Goal: Task Accomplishment & Management: Complete application form

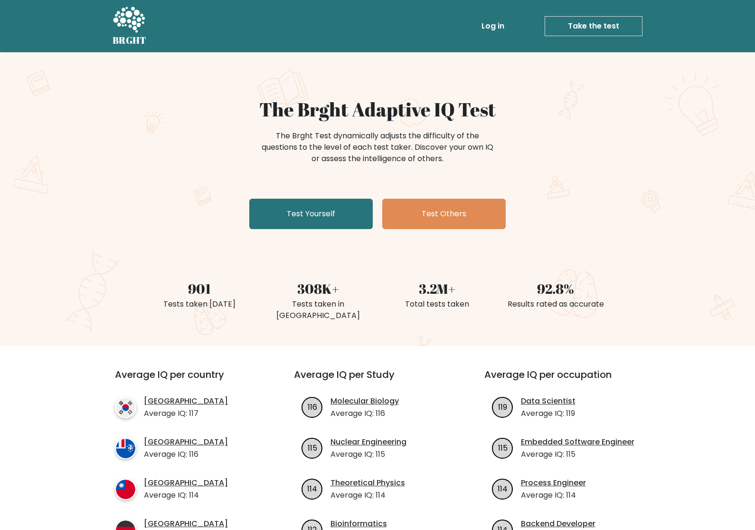
click at [335, 214] on link "Test Yourself" at bounding box center [311, 214] width 124 height 30
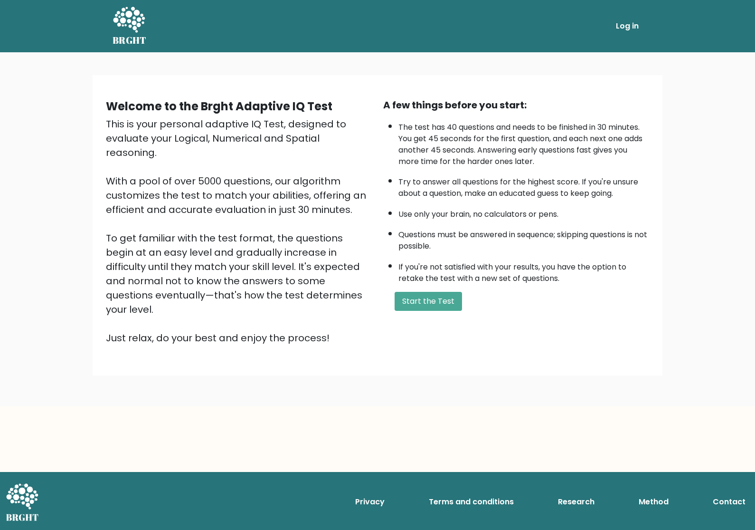
click at [443, 311] on button "Start the Test" at bounding box center [428, 301] width 67 height 19
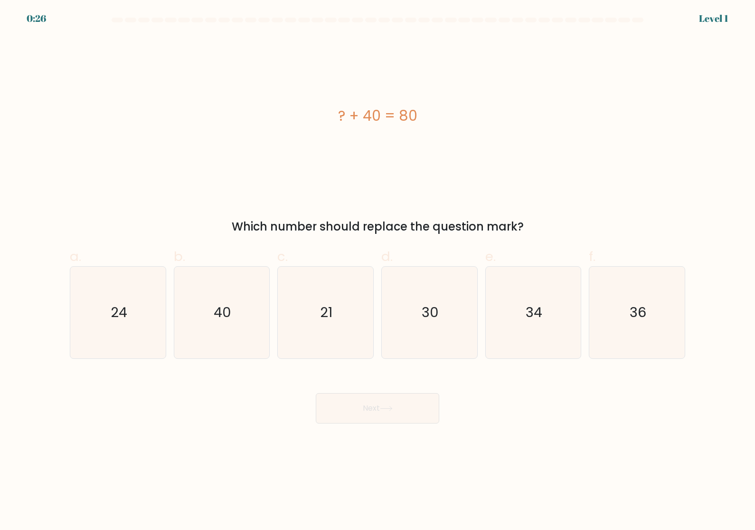
click at [239, 332] on icon "40" at bounding box center [222, 313] width 92 height 92
click at [378, 271] on input "b. 40" at bounding box center [378, 268] width 0 height 6
radio input "true"
click at [407, 423] on button "Next" at bounding box center [378, 408] width 124 height 30
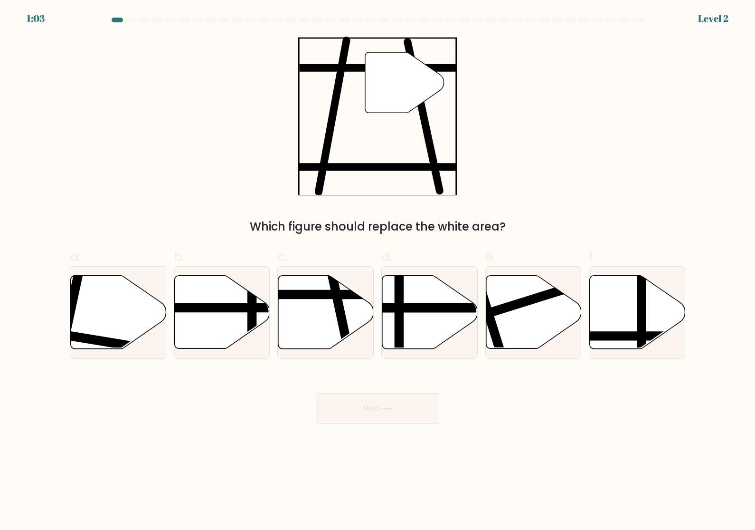
click at [326, 307] on icon at bounding box center [325, 312] width 95 height 73
click at [378, 271] on input "c." at bounding box center [378, 268] width 0 height 6
radio input "true"
click at [423, 418] on button "Next" at bounding box center [378, 408] width 124 height 30
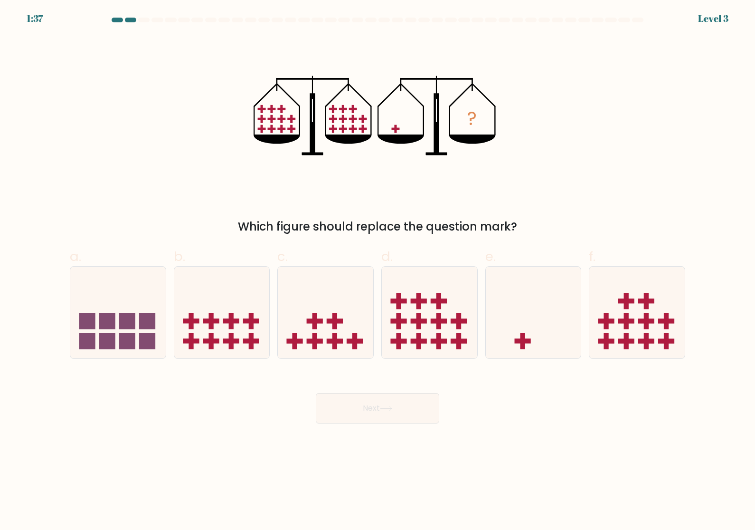
click at [538, 329] on icon at bounding box center [533, 312] width 95 height 79
click at [378, 271] on input "e." at bounding box center [378, 268] width 0 height 6
radio input "true"
click at [427, 423] on button "Next" at bounding box center [378, 408] width 124 height 30
click at [412, 419] on button "Next" at bounding box center [378, 408] width 124 height 30
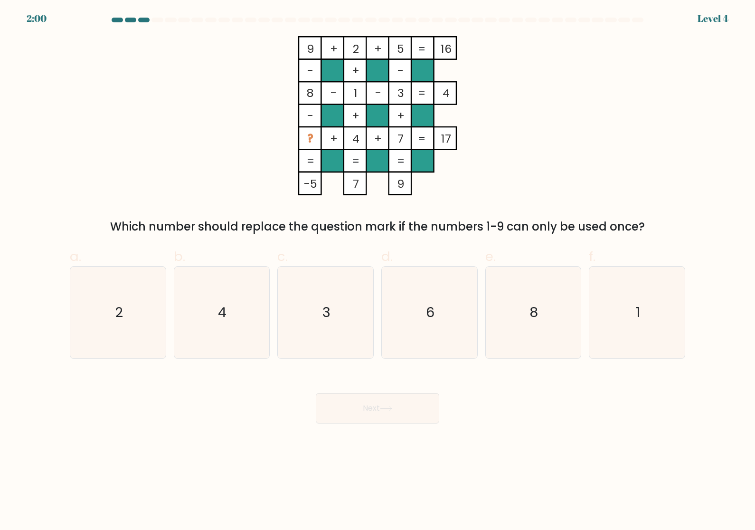
click at [439, 310] on icon "6" at bounding box center [430, 313] width 92 height 92
click at [378, 271] on input "d. 6" at bounding box center [378, 268] width 0 height 6
radio input "true"
click at [399, 411] on button "Next" at bounding box center [378, 408] width 124 height 30
click at [393, 411] on icon at bounding box center [386, 408] width 13 height 5
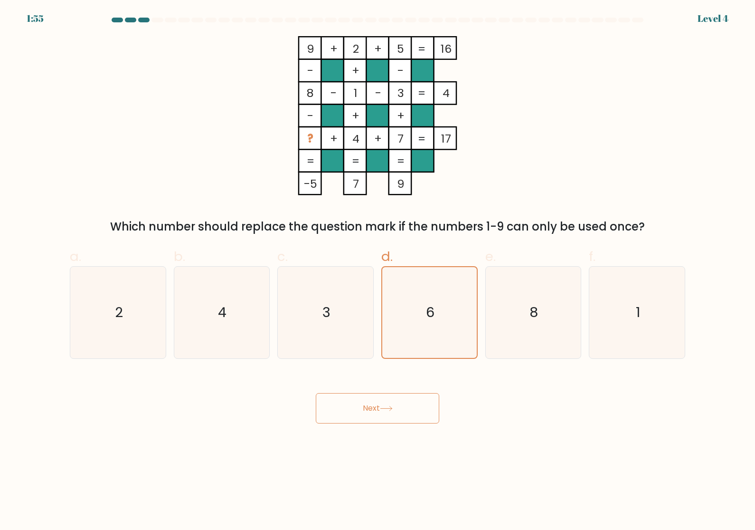
click at [397, 414] on button "Next" at bounding box center [378, 408] width 124 height 30
click at [398, 416] on button "Next" at bounding box center [378, 408] width 124 height 30
click at [403, 411] on button "Next" at bounding box center [378, 408] width 124 height 30
click at [440, 331] on icon "6" at bounding box center [429, 312] width 91 height 91
click at [378, 271] on input "d. 6" at bounding box center [378, 268] width 0 height 6
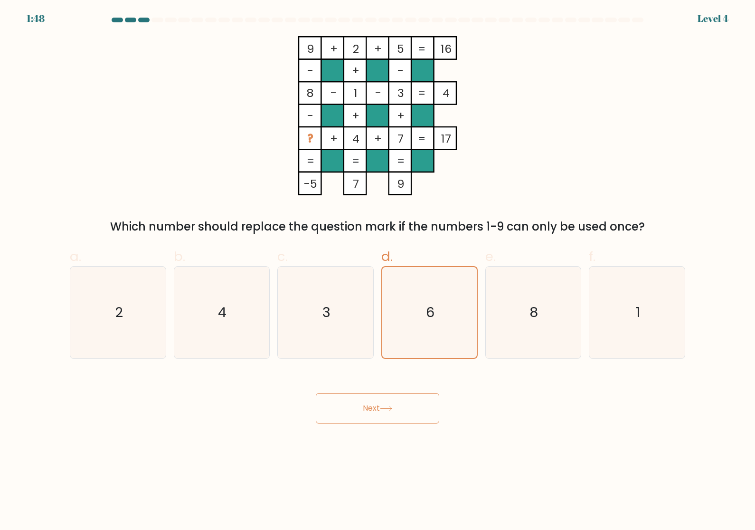
click at [396, 413] on button "Next" at bounding box center [378, 408] width 124 height 30
click at [390, 411] on icon at bounding box center [386, 408] width 13 height 5
click at [384, 411] on icon at bounding box center [386, 408] width 13 height 5
click at [383, 411] on icon at bounding box center [386, 408] width 13 height 5
click at [376, 405] on button "Next" at bounding box center [378, 408] width 124 height 30
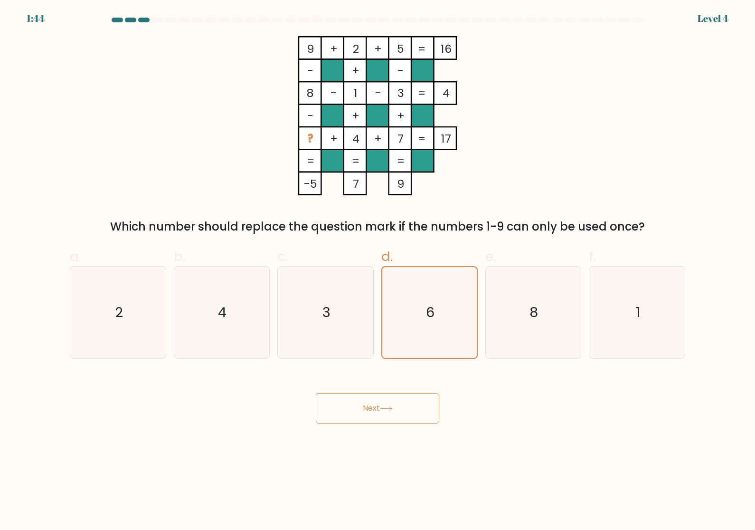
click at [376, 405] on button "Next" at bounding box center [378, 408] width 124 height 30
click at [442, 333] on icon "6" at bounding box center [429, 312] width 91 height 91
click at [378, 271] on input "d. 6" at bounding box center [378, 268] width 0 height 6
click at [442, 333] on icon "6" at bounding box center [429, 312] width 91 height 91
click at [378, 271] on input "d. 6" at bounding box center [378, 268] width 0 height 6
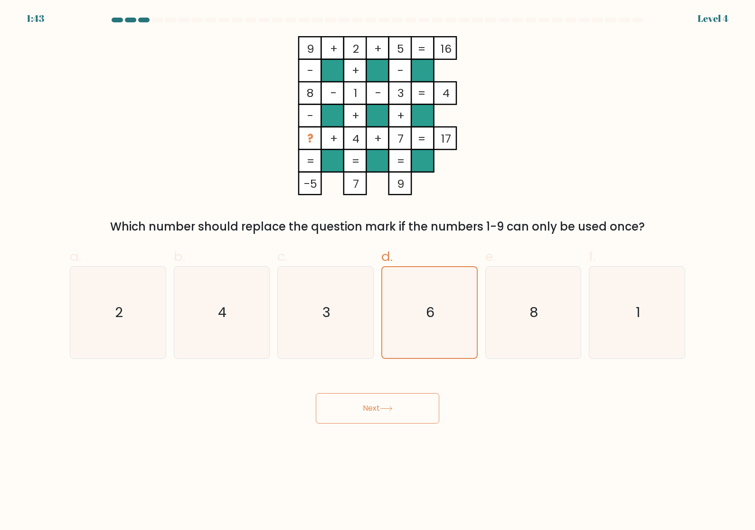
click at [428, 329] on icon "6" at bounding box center [429, 312] width 91 height 91
click at [378, 271] on input "d. 6" at bounding box center [378, 268] width 0 height 6
click at [333, 333] on icon "3" at bounding box center [326, 313] width 92 height 92
click at [378, 271] on input "c. 3" at bounding box center [378, 268] width 0 height 6
radio input "true"
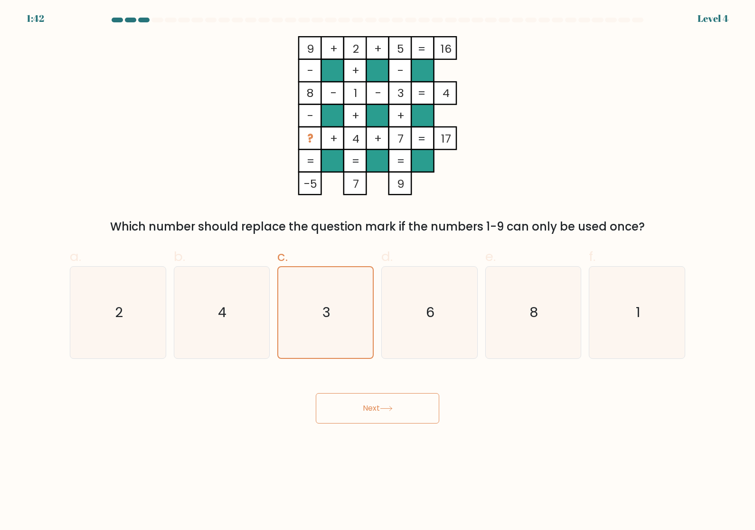
click at [441, 328] on icon "6" at bounding box center [430, 313] width 92 height 92
click at [378, 271] on input "d. 6" at bounding box center [378, 268] width 0 height 6
radio input "true"
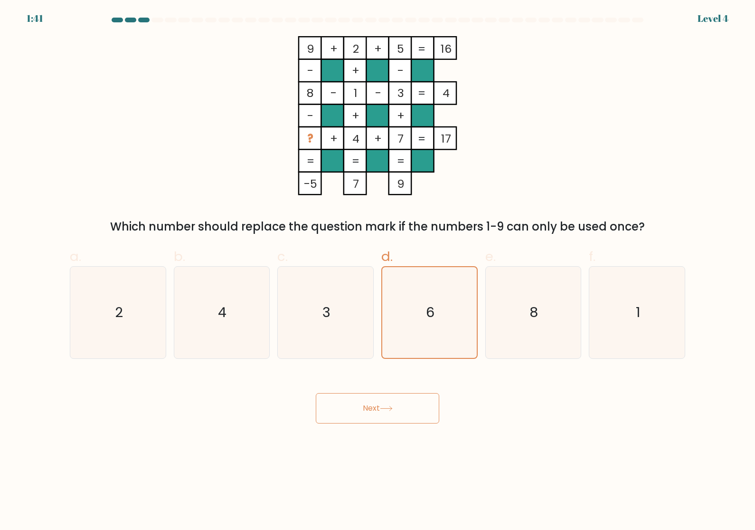
click at [381, 416] on button "Next" at bounding box center [378, 408] width 124 height 30
click at [410, 421] on button "Next" at bounding box center [378, 408] width 124 height 30
click at [410, 420] on button "Next" at bounding box center [378, 408] width 124 height 30
click at [405, 411] on button "Next" at bounding box center [378, 408] width 124 height 30
click at [405, 410] on button "Next" at bounding box center [378, 408] width 124 height 30
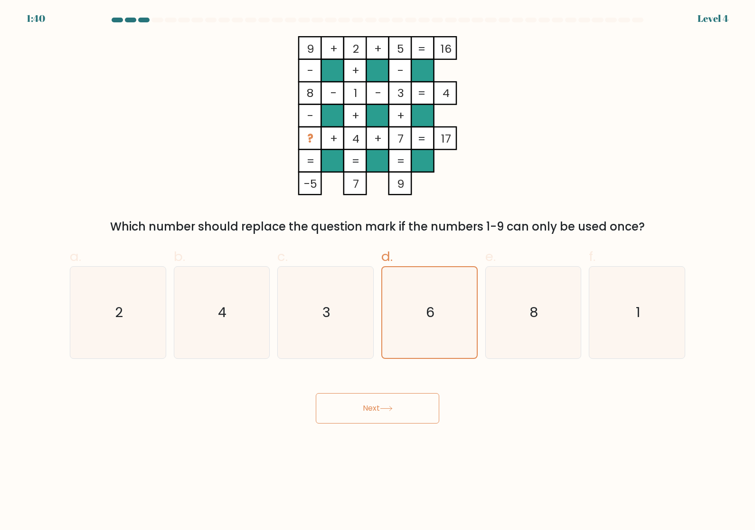
click at [398, 416] on button "Next" at bounding box center [378, 408] width 124 height 30
click at [393, 411] on icon at bounding box center [386, 408] width 13 height 5
click at [392, 410] on icon at bounding box center [386, 408] width 11 height 4
click at [392, 419] on button "Next" at bounding box center [378, 408] width 124 height 30
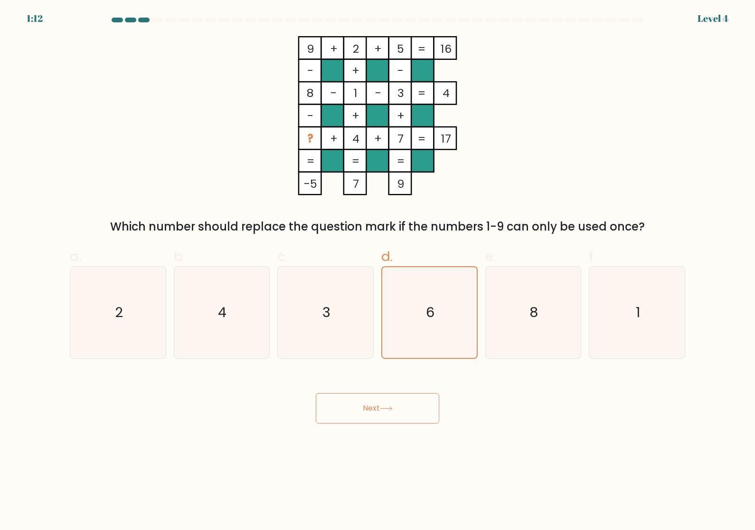
click at [406, 413] on button "Next" at bounding box center [378, 408] width 124 height 30
click at [408, 413] on button "Next" at bounding box center [378, 408] width 124 height 30
click at [364, 413] on button "Next" at bounding box center [378, 408] width 124 height 30
click at [363, 413] on button "Next" at bounding box center [378, 408] width 124 height 30
click at [364, 423] on button "Next" at bounding box center [378, 408] width 124 height 30
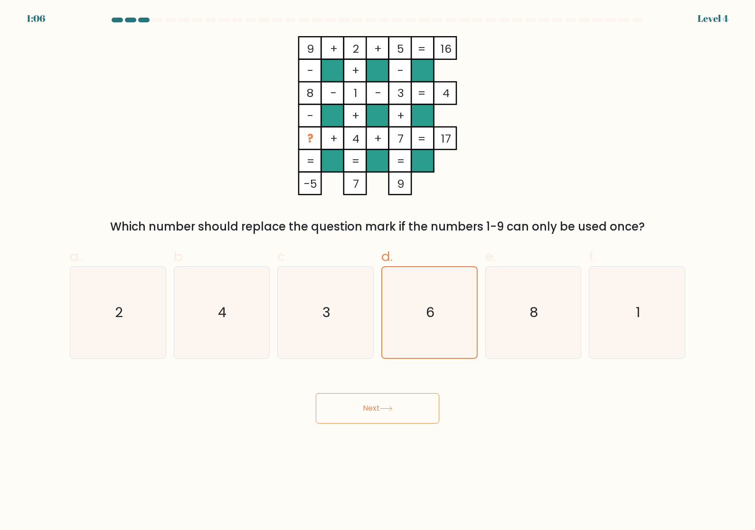
click at [364, 423] on button "Next" at bounding box center [378, 408] width 124 height 30
click at [354, 413] on button "Next" at bounding box center [378, 408] width 124 height 30
click at [354, 412] on button "Next" at bounding box center [378, 408] width 124 height 30
click at [359, 417] on button "Next" at bounding box center [378, 408] width 124 height 30
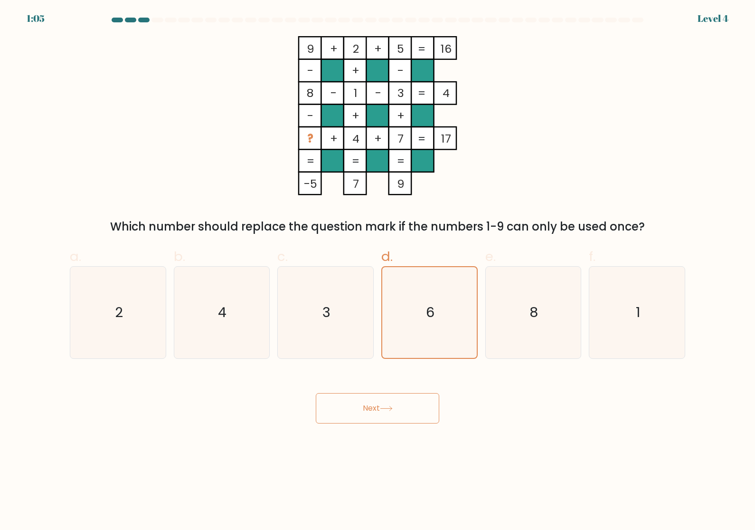
click at [374, 423] on button "Next" at bounding box center [378, 408] width 124 height 30
click at [373, 423] on button "Next" at bounding box center [378, 408] width 124 height 30
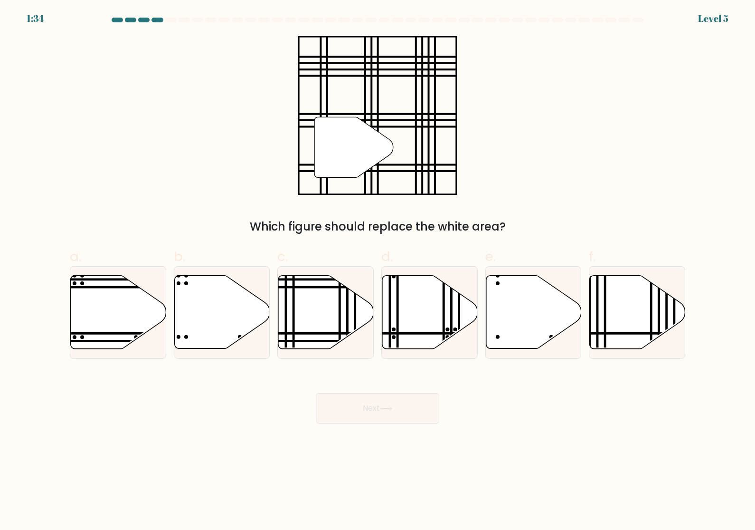
click at [326, 325] on icon at bounding box center [325, 312] width 95 height 73
click at [378, 271] on input "c." at bounding box center [378, 268] width 0 height 6
radio input "true"
click at [406, 415] on button "Next" at bounding box center [378, 408] width 124 height 30
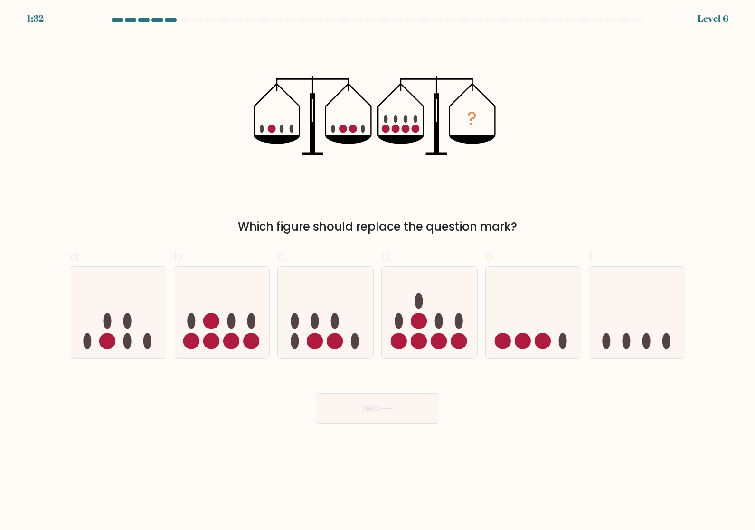
click at [376, 416] on button "Next" at bounding box center [378, 408] width 124 height 30
click at [246, 336] on icon at bounding box center [221, 312] width 95 height 79
click at [378, 271] on input "b." at bounding box center [378, 268] width 0 height 6
radio input "true"
click at [403, 420] on button "Next" at bounding box center [378, 408] width 124 height 30
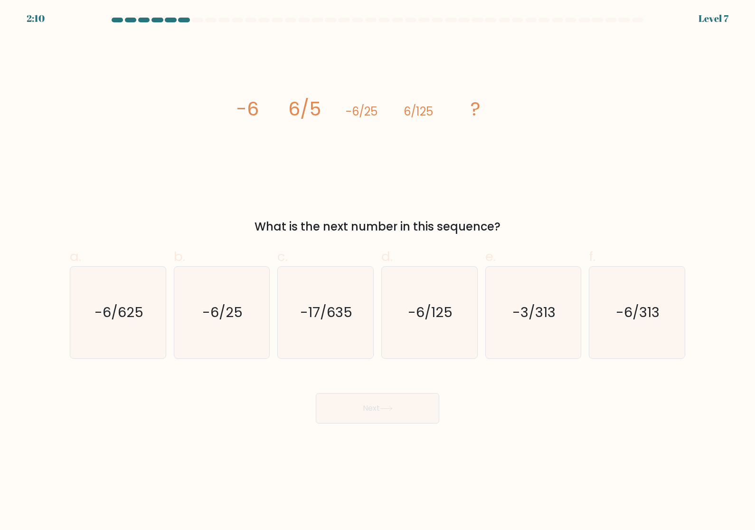
click at [142, 331] on icon "-6/625" at bounding box center [118, 313] width 92 height 92
click at [378, 271] on input "a. -6/625" at bounding box center [378, 268] width 0 height 6
radio input "true"
click at [432, 420] on button "Next" at bounding box center [378, 408] width 124 height 30
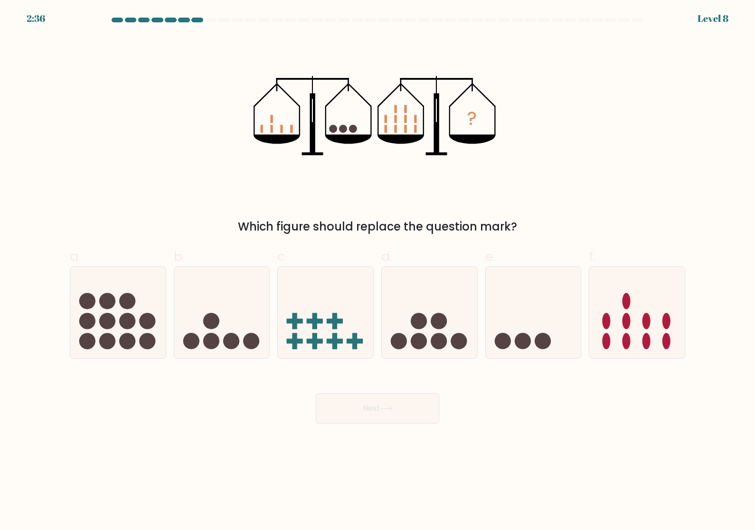
click at [443, 334] on icon at bounding box center [429, 312] width 95 height 79
click at [378, 271] on input "d." at bounding box center [378, 268] width 0 height 6
radio input "true"
click at [416, 415] on button "Next" at bounding box center [378, 408] width 124 height 30
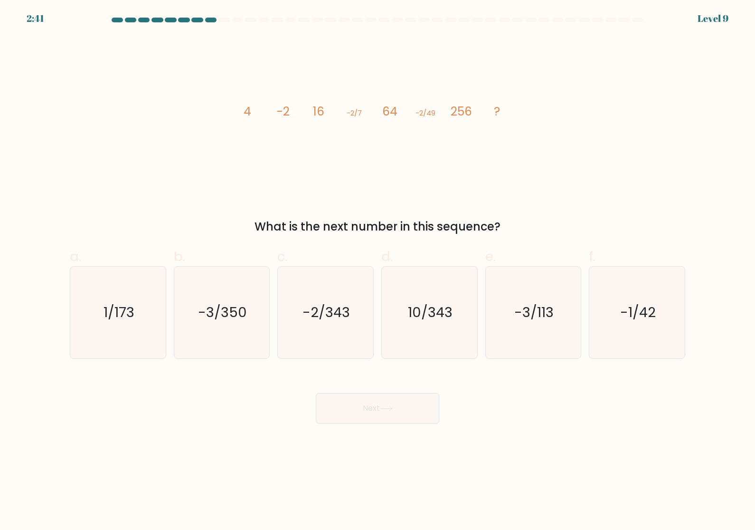
click at [346, 333] on icon "-2/343" at bounding box center [326, 313] width 92 height 92
click at [378, 271] on input "c. -2/343" at bounding box center [378, 268] width 0 height 6
radio input "true"
click at [401, 422] on button "Next" at bounding box center [378, 408] width 124 height 30
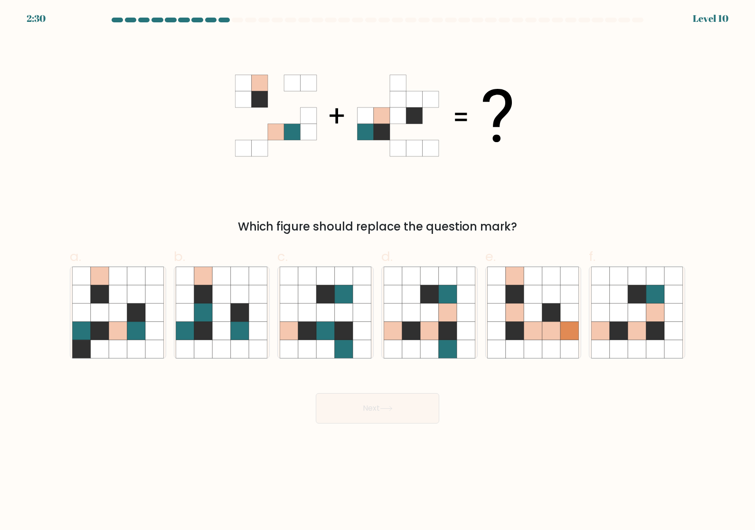
click at [239, 317] on icon at bounding box center [240, 312] width 18 height 18
click at [378, 271] on input "b." at bounding box center [378, 268] width 0 height 6
radio input "true"
click at [405, 417] on button "Next" at bounding box center [378, 408] width 124 height 30
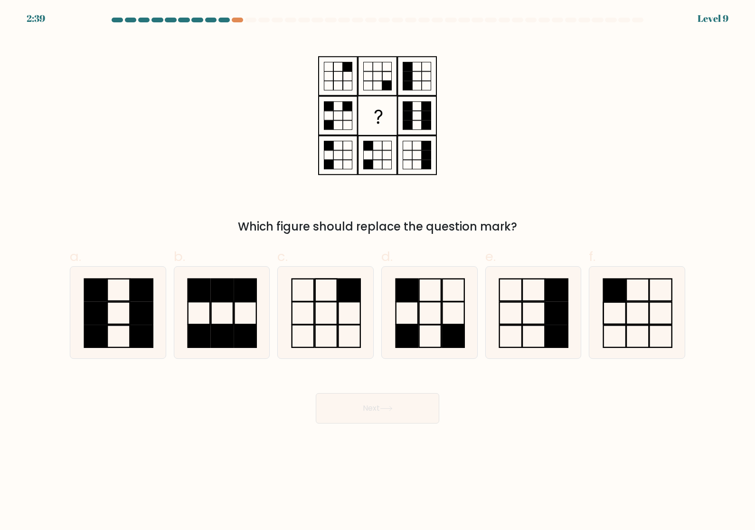
click at [438, 313] on icon at bounding box center [430, 313] width 92 height 92
click at [378, 271] on input "d." at bounding box center [378, 268] width 0 height 6
radio input "true"
click at [402, 419] on button "Next" at bounding box center [378, 408] width 124 height 30
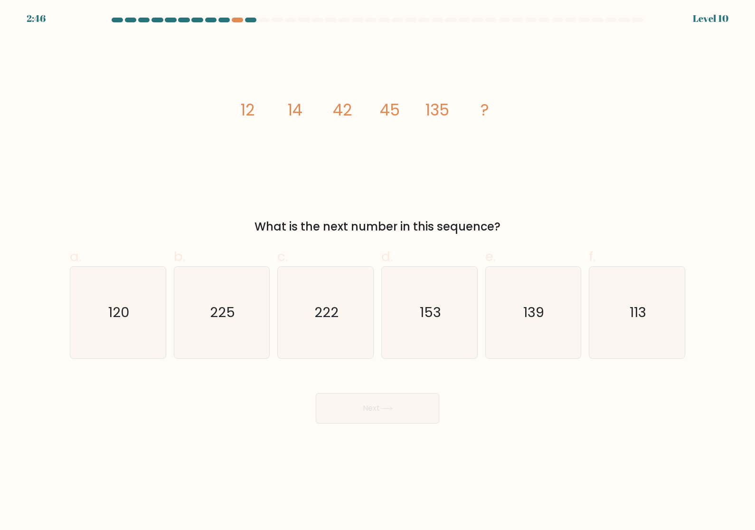
click at [538, 327] on icon "139" at bounding box center [533, 313] width 92 height 92
click at [378, 271] on input "e. 139" at bounding box center [378, 268] width 0 height 6
radio input "true"
click at [403, 413] on button "Next" at bounding box center [378, 408] width 124 height 30
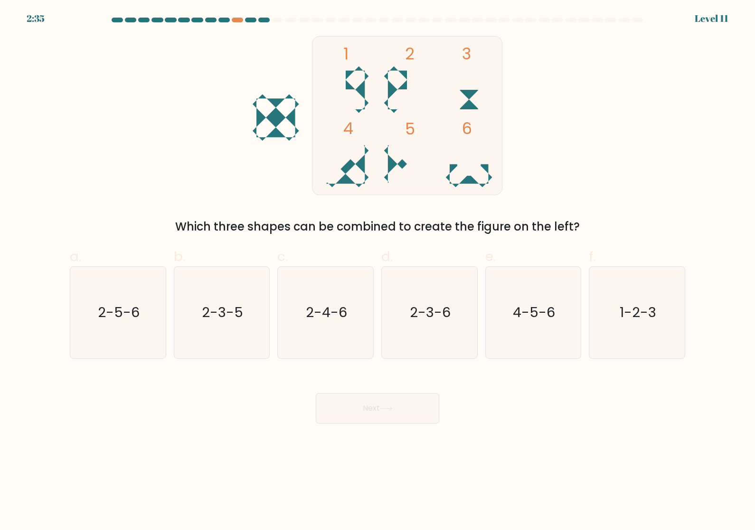
click at [626, 322] on text "1-2-3" at bounding box center [638, 312] width 37 height 19
click at [378, 271] on input "f. 1-2-3" at bounding box center [378, 268] width 0 height 6
radio input "true"
click at [422, 416] on button "Next" at bounding box center [378, 408] width 124 height 30
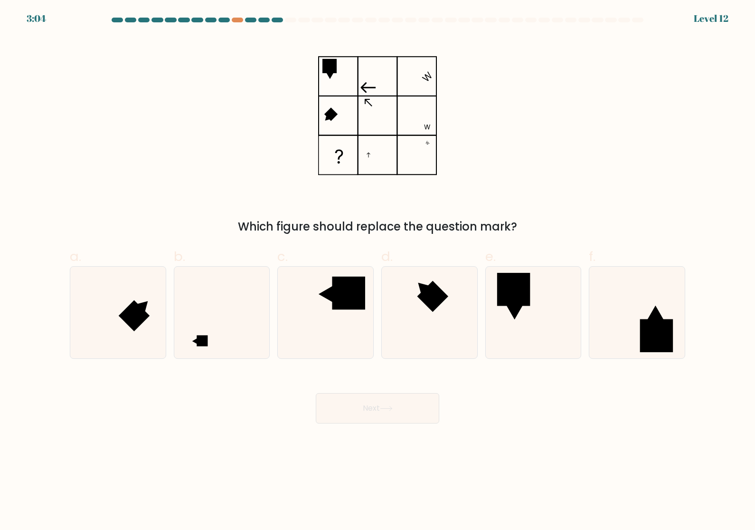
click at [234, 343] on icon at bounding box center [222, 313] width 92 height 92
click at [378, 271] on input "b." at bounding box center [378, 268] width 0 height 6
radio input "true"
click at [410, 412] on button "Next" at bounding box center [378, 408] width 124 height 30
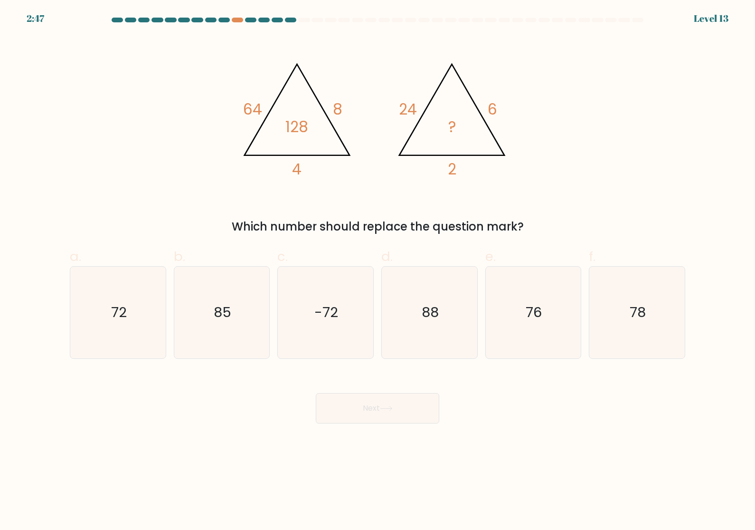
click at [536, 330] on icon "76" at bounding box center [533, 313] width 92 height 92
click at [378, 271] on input "e. 76" at bounding box center [378, 268] width 0 height 6
radio input "true"
click at [398, 410] on button "Next" at bounding box center [378, 408] width 124 height 30
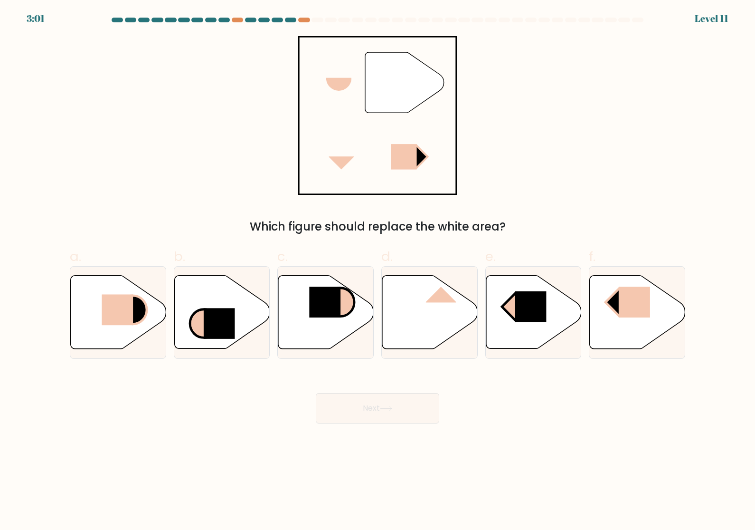
click at [126, 318] on rect at bounding box center [117, 309] width 31 height 31
click at [378, 271] on input "a." at bounding box center [378, 268] width 0 height 6
radio input "true"
click at [401, 406] on button "Next" at bounding box center [378, 408] width 124 height 30
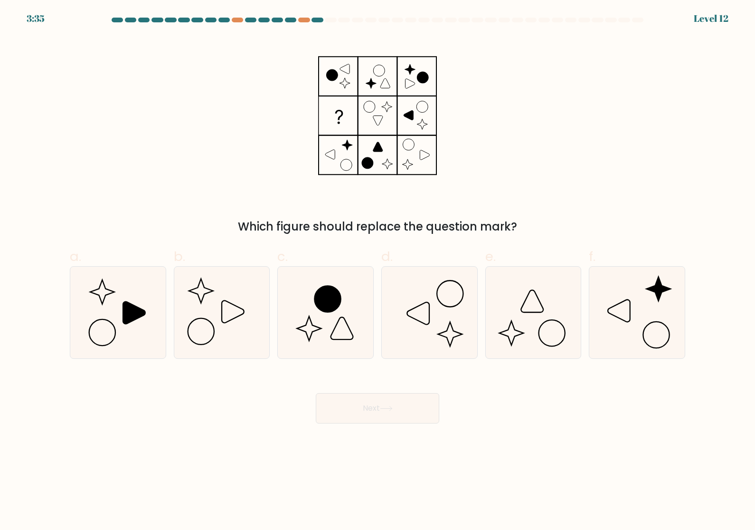
click at [141, 351] on icon at bounding box center [118, 313] width 92 height 92
click at [378, 271] on input "a." at bounding box center [378, 268] width 0 height 6
radio input "true"
click at [415, 417] on button "Next" at bounding box center [378, 408] width 124 height 30
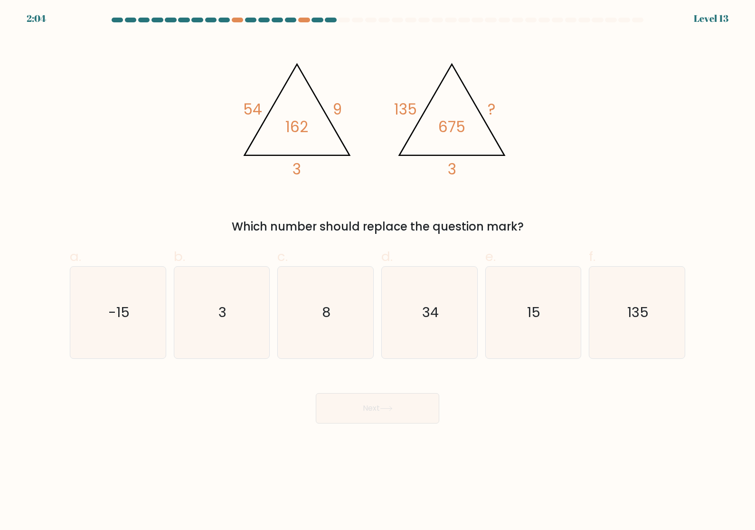
click at [129, 330] on icon "-15" at bounding box center [118, 313] width 92 height 92
click at [378, 271] on input "a. -15" at bounding box center [378, 268] width 0 height 6
radio input "true"
click at [356, 400] on button "Next" at bounding box center [378, 408] width 124 height 30
click at [364, 402] on button "Next" at bounding box center [378, 408] width 124 height 30
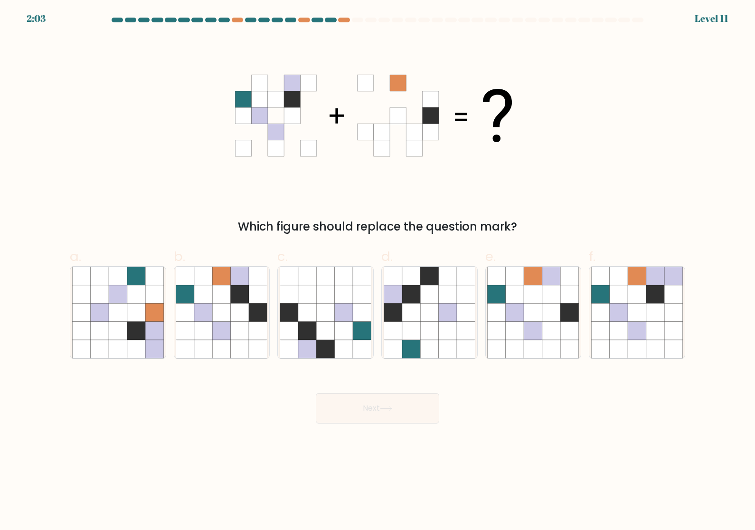
click at [398, 418] on button "Next" at bounding box center [378, 408] width 124 height 30
click at [224, 321] on icon at bounding box center [222, 312] width 18 height 18
click at [378, 271] on input "b." at bounding box center [378, 268] width 0 height 6
radio input "true"
click at [359, 418] on button "Next" at bounding box center [378, 408] width 124 height 30
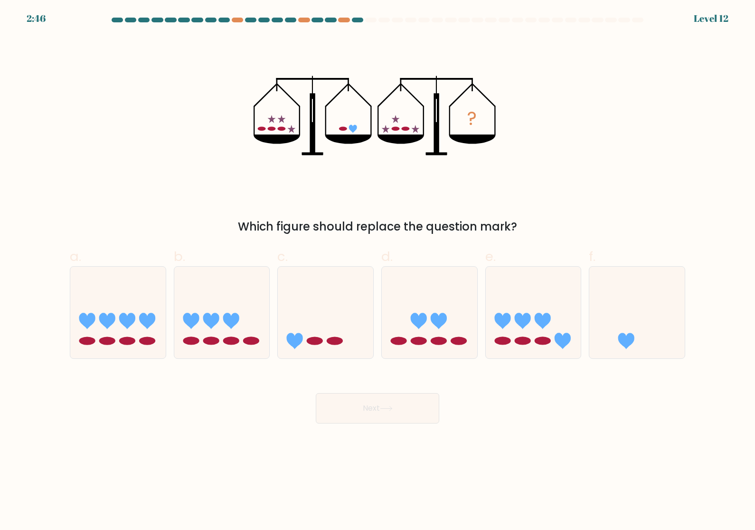
click at [635, 349] on icon at bounding box center [637, 312] width 95 height 79
click at [378, 271] on input "f." at bounding box center [378, 268] width 0 height 6
radio input "true"
click at [415, 422] on button "Next" at bounding box center [378, 408] width 124 height 30
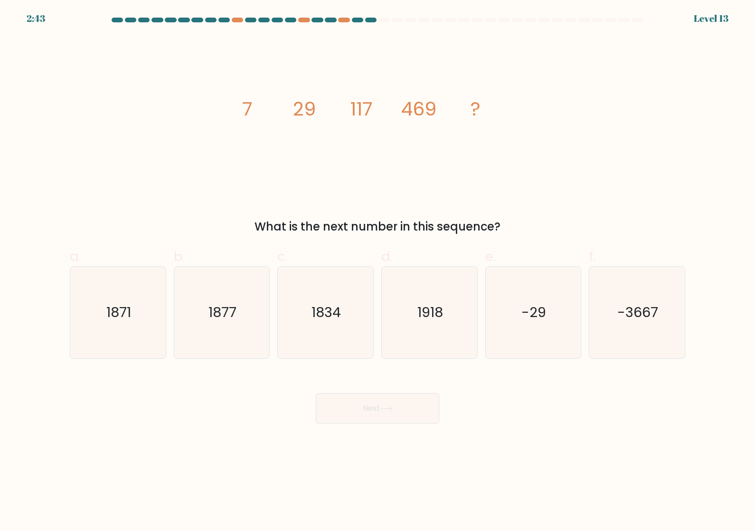
click at [217, 298] on icon "1877" at bounding box center [222, 313] width 92 height 92
click at [378, 271] on input "b. 1877" at bounding box center [378, 268] width 0 height 6
radio input "true"
click at [416, 423] on button "Next" at bounding box center [378, 408] width 124 height 30
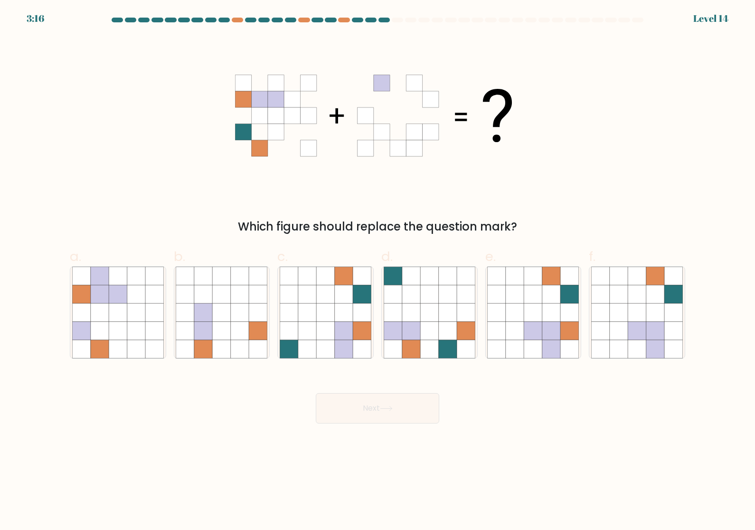
click at [153, 296] on icon at bounding box center [154, 294] width 18 height 18
click at [378, 271] on input "a." at bounding box center [378, 268] width 0 height 6
radio input "true"
click at [404, 412] on button "Next" at bounding box center [378, 408] width 124 height 30
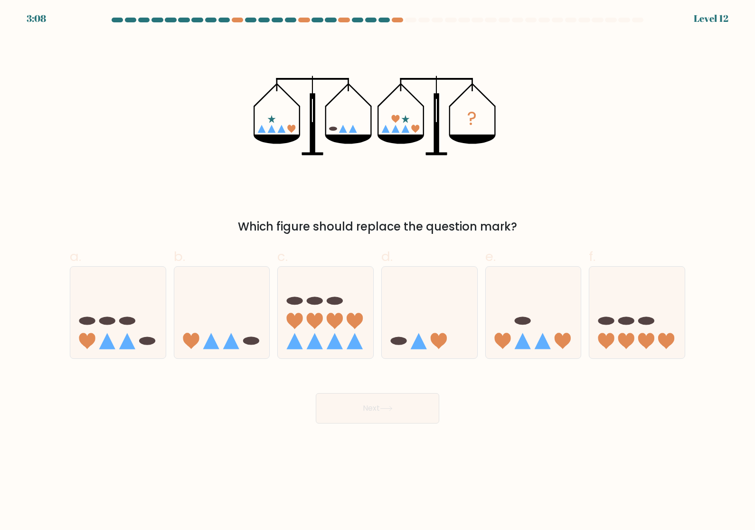
click at [419, 314] on icon at bounding box center [429, 312] width 95 height 79
click at [378, 271] on input "d." at bounding box center [378, 268] width 0 height 6
radio input "true"
click at [409, 418] on button "Next" at bounding box center [378, 408] width 124 height 30
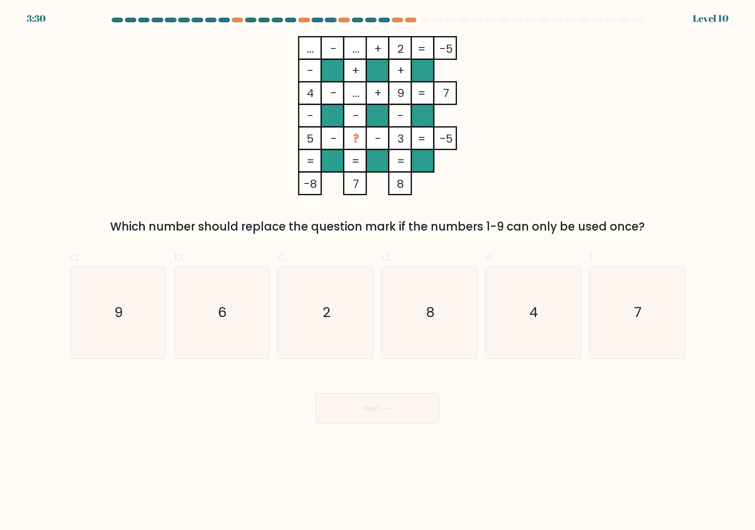
click at [631, 325] on icon "7" at bounding box center [637, 313] width 92 height 92
click at [378, 271] on input "f. 7" at bounding box center [378, 268] width 0 height 6
radio input "true"
click at [403, 418] on button "Next" at bounding box center [378, 408] width 124 height 30
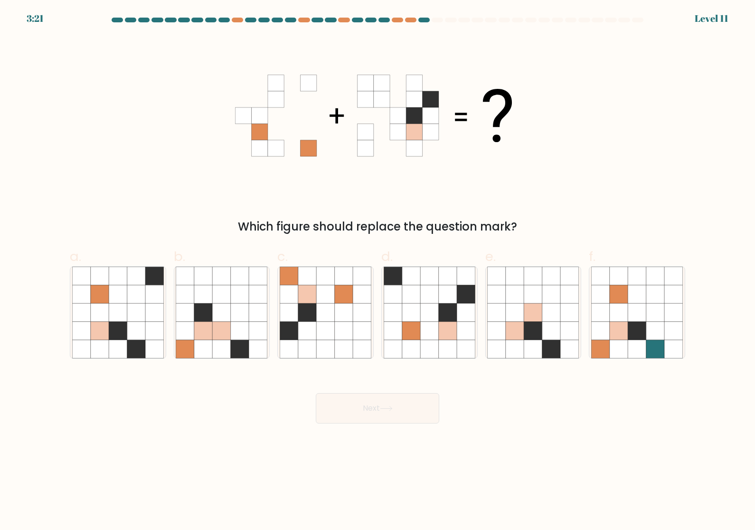
click at [456, 303] on icon at bounding box center [448, 294] width 18 height 18
click at [378, 271] on input "d." at bounding box center [378, 268] width 0 height 6
radio input "true"
click at [413, 412] on button "Next" at bounding box center [378, 408] width 124 height 30
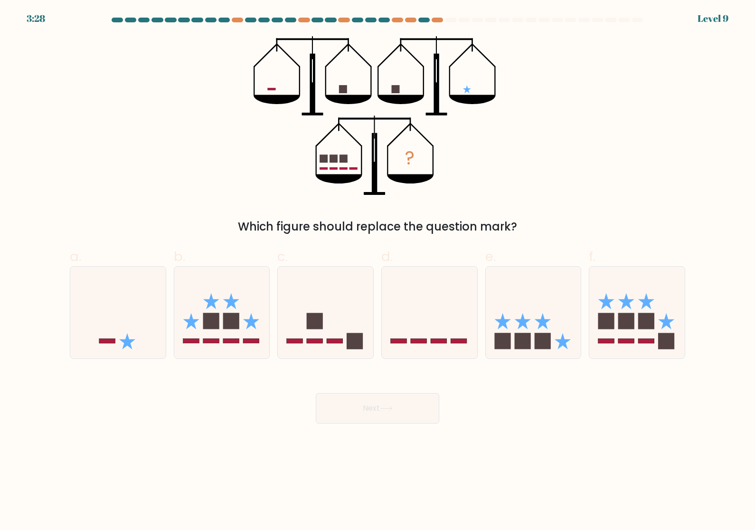
click at [554, 343] on icon at bounding box center [533, 312] width 95 height 79
click at [378, 271] on input "e." at bounding box center [378, 268] width 0 height 6
radio input "true"
click at [409, 414] on button "Next" at bounding box center [378, 408] width 124 height 30
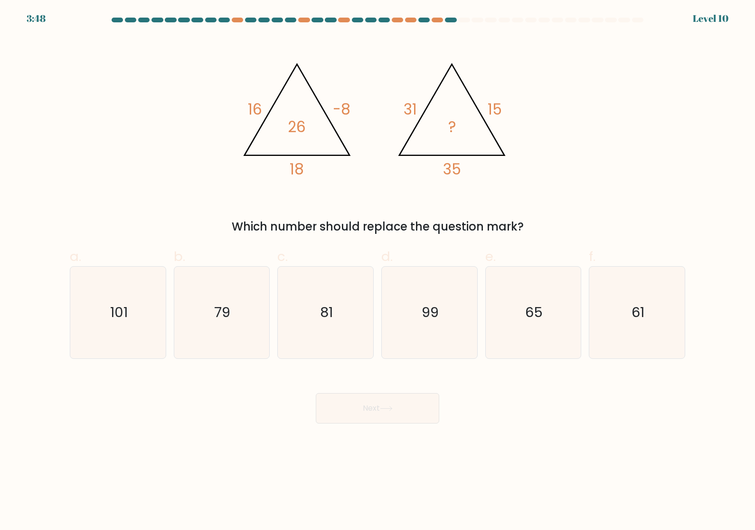
click at [632, 322] on text "61" at bounding box center [638, 312] width 13 height 19
click at [378, 271] on input "f. 61" at bounding box center [378, 268] width 0 height 6
radio input "true"
click at [413, 401] on button "Next" at bounding box center [378, 408] width 124 height 30
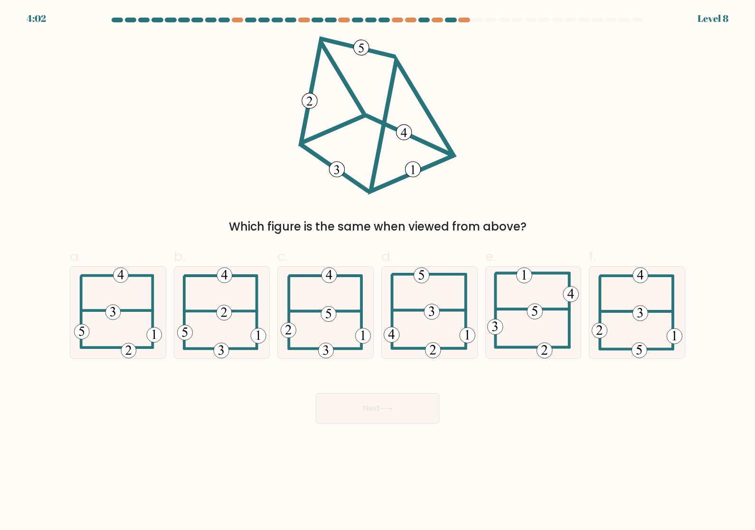
click at [528, 334] on icon at bounding box center [533, 313] width 92 height 92
click at [378, 271] on input "e." at bounding box center [378, 268] width 0 height 6
radio input "true"
click at [407, 407] on button "Next" at bounding box center [378, 408] width 124 height 30
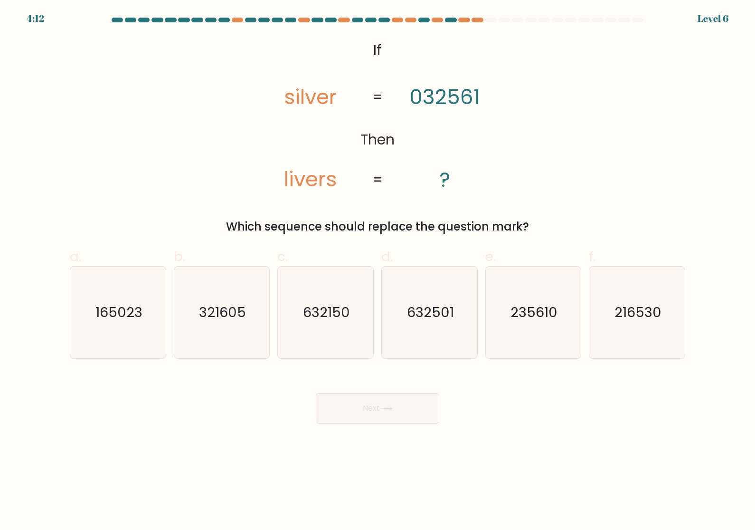
click at [546, 333] on icon "235610" at bounding box center [533, 313] width 92 height 92
click at [378, 271] on input "e. 235610" at bounding box center [378, 268] width 0 height 6
radio input "true"
click at [405, 434] on body "4:07 Level 6 If" at bounding box center [377, 265] width 755 height 530
click at [407, 410] on button "Next" at bounding box center [378, 408] width 124 height 30
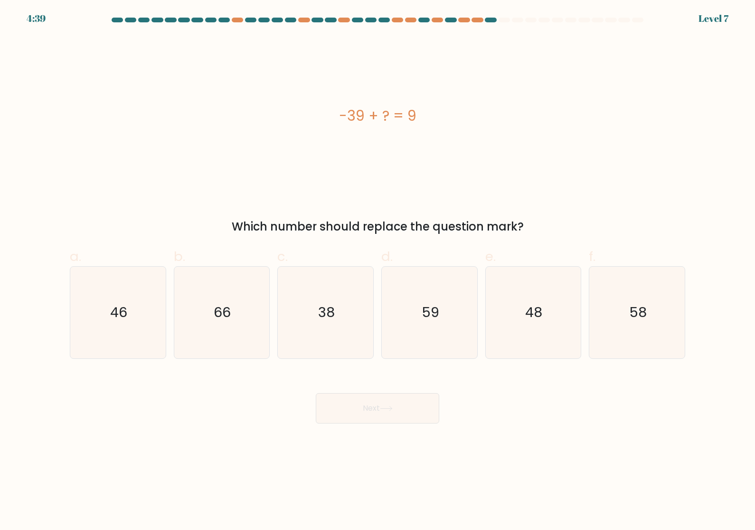
click at [523, 314] on icon "48" at bounding box center [533, 313] width 92 height 92
click at [378, 271] on input "e. 48" at bounding box center [378, 268] width 0 height 6
radio input "true"
click at [417, 409] on button "Next" at bounding box center [378, 408] width 124 height 30
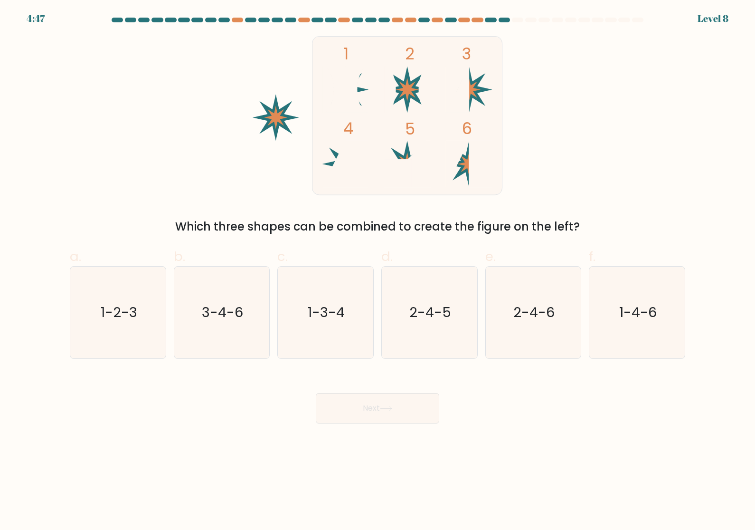
click at [238, 305] on icon "3-4-6" at bounding box center [222, 313] width 92 height 92
click at [378, 271] on input "b. 3-4-6" at bounding box center [378, 268] width 0 height 6
radio input "true"
click at [417, 423] on button "Next" at bounding box center [378, 408] width 124 height 30
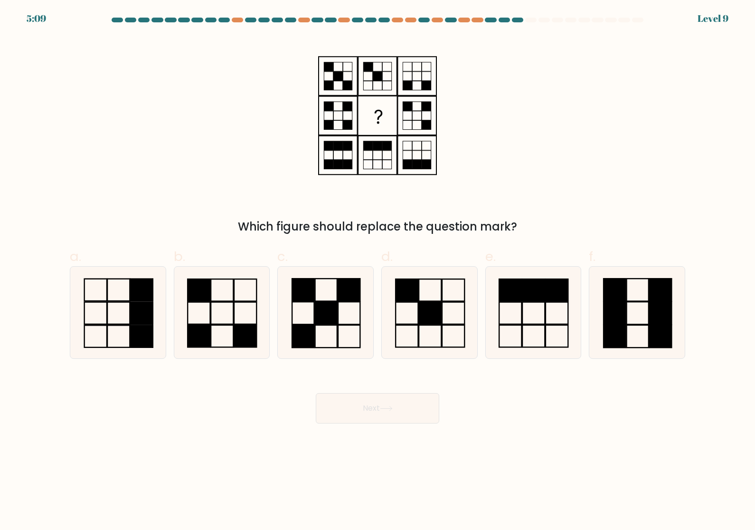
click at [224, 335] on icon at bounding box center [222, 313] width 92 height 92
click at [378, 271] on input "b." at bounding box center [378, 268] width 0 height 6
radio input "true"
click at [385, 416] on button "Next" at bounding box center [378, 408] width 124 height 30
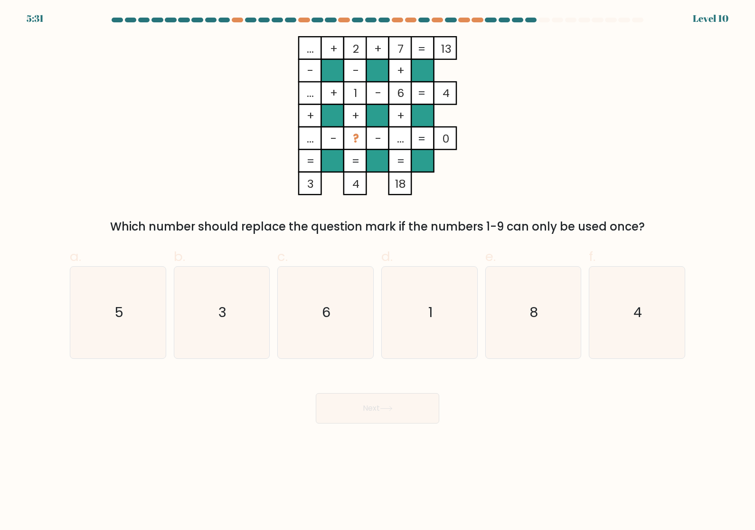
click at [224, 321] on text "3" at bounding box center [223, 312] width 8 height 19
click at [378, 271] on input "b. 3" at bounding box center [378, 268] width 0 height 6
radio input "true"
click at [421, 413] on button "Next" at bounding box center [378, 408] width 124 height 30
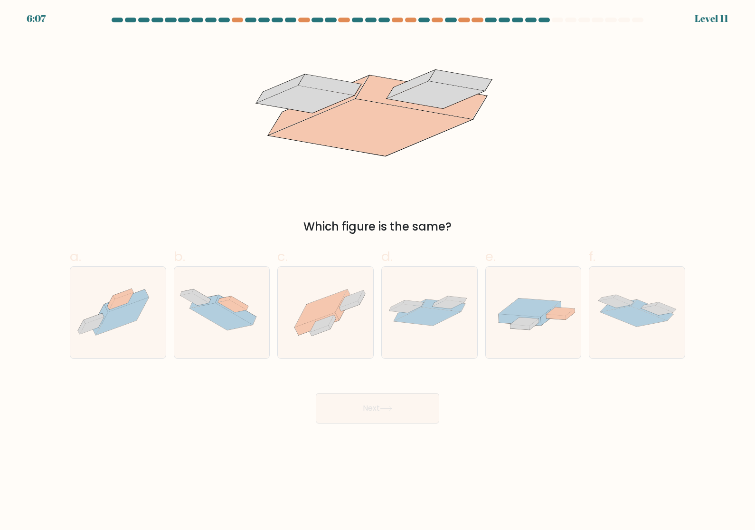
click at [439, 323] on icon at bounding box center [427, 316] width 67 height 18
click at [378, 271] on input "d." at bounding box center [378, 268] width 0 height 6
radio input "true"
click at [638, 333] on icon at bounding box center [637, 312] width 95 height 41
click at [378, 271] on input "f." at bounding box center [378, 268] width 0 height 6
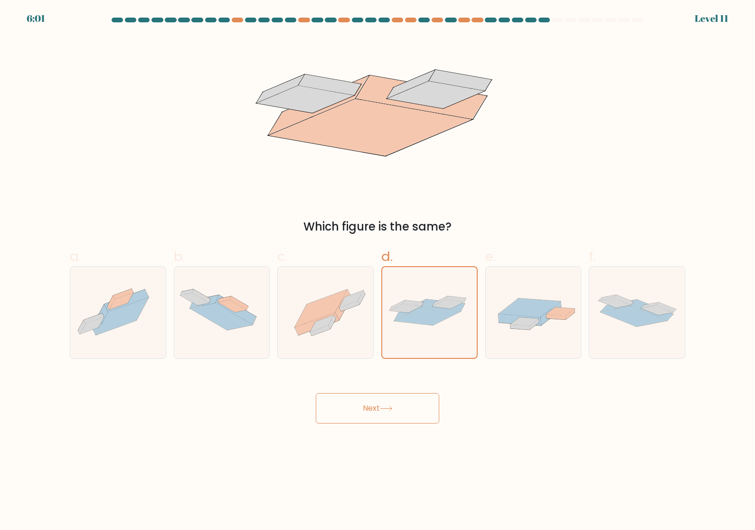
radio input "true"
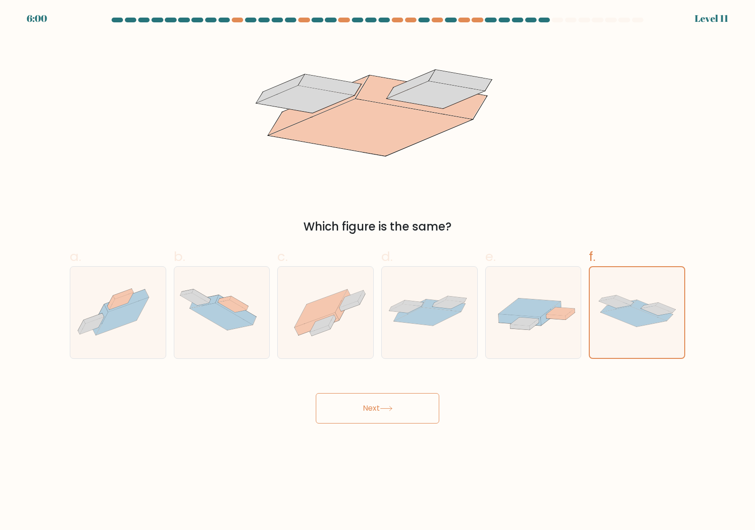
click at [414, 419] on button "Next" at bounding box center [378, 408] width 124 height 30
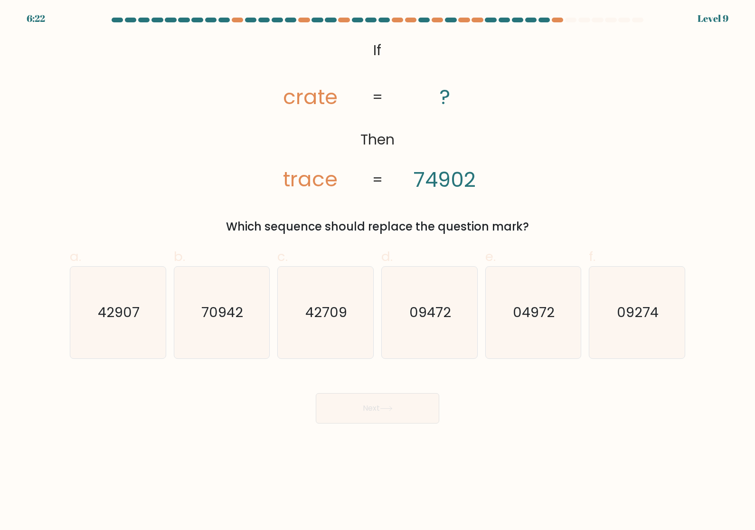
click at [529, 315] on text "04972" at bounding box center [535, 312] width 42 height 19
click at [378, 271] on input "e. 04972" at bounding box center [378, 268] width 0 height 6
radio input "true"
click at [411, 418] on button "Next" at bounding box center [378, 408] width 124 height 30
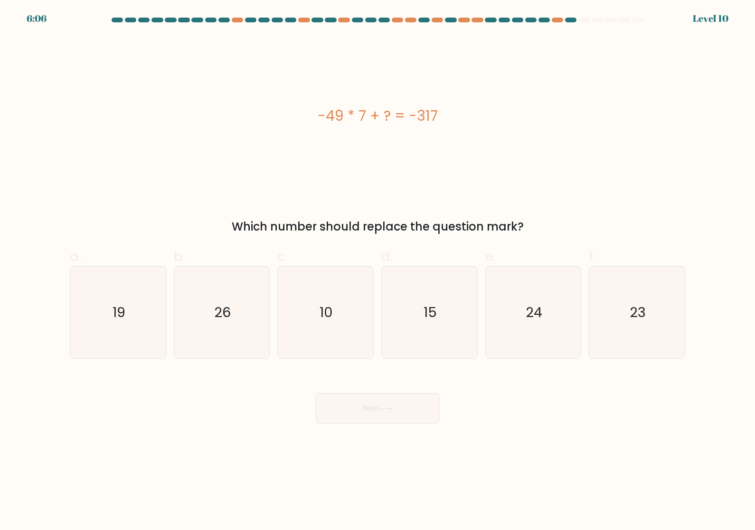
click at [238, 308] on icon "26" at bounding box center [222, 313] width 92 height 92
click at [378, 271] on input "b. 26" at bounding box center [378, 268] width 0 height 6
radio input "true"
click at [533, 319] on text "24" at bounding box center [534, 312] width 17 height 19
click at [378, 271] on input "e. 24" at bounding box center [378, 268] width 0 height 6
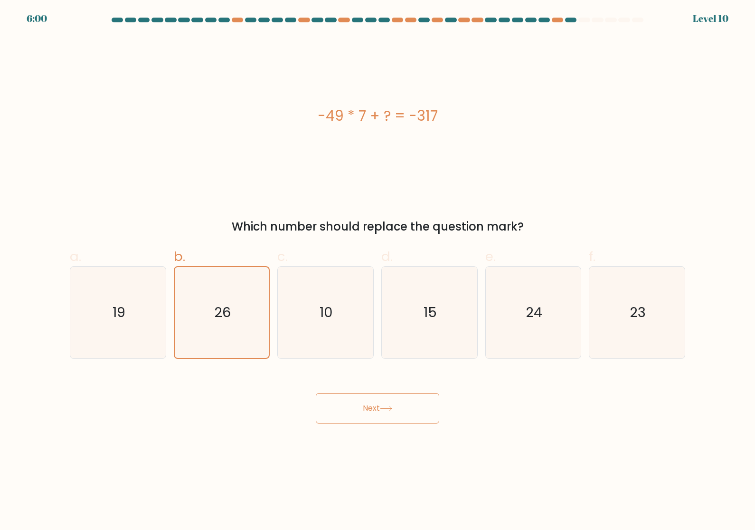
radio input "true"
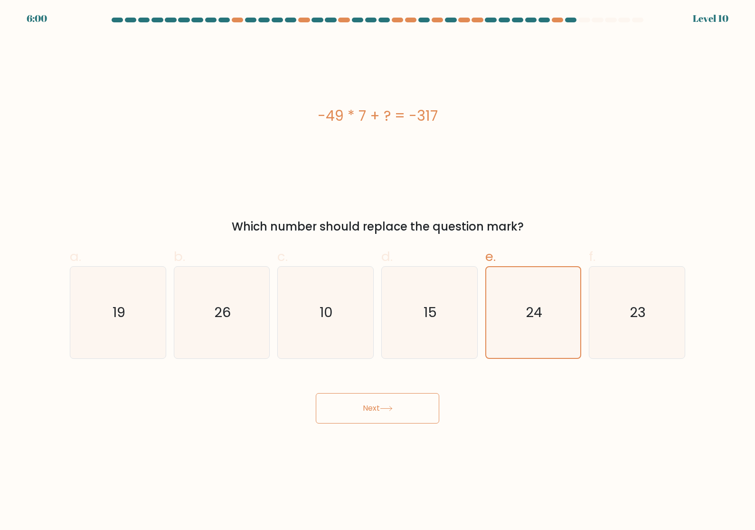
click at [659, 307] on icon "23" at bounding box center [637, 313] width 92 height 92
click at [378, 271] on input "f. 23" at bounding box center [378, 268] width 0 height 6
radio input "true"
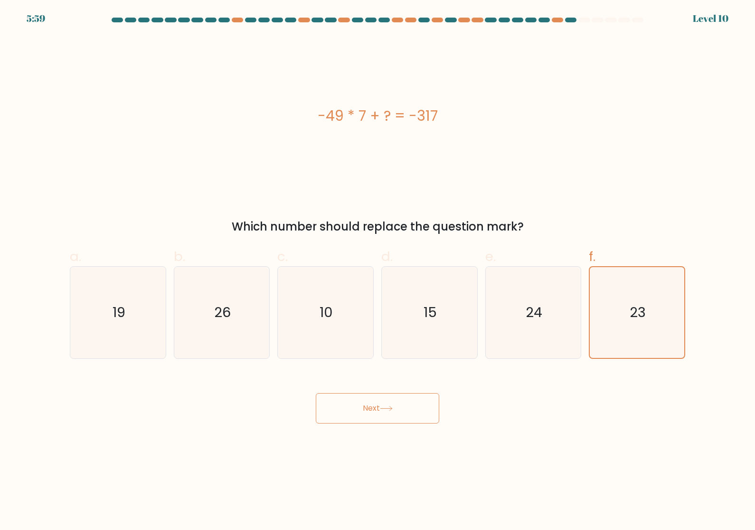
click at [402, 409] on button "Next" at bounding box center [378, 408] width 124 height 30
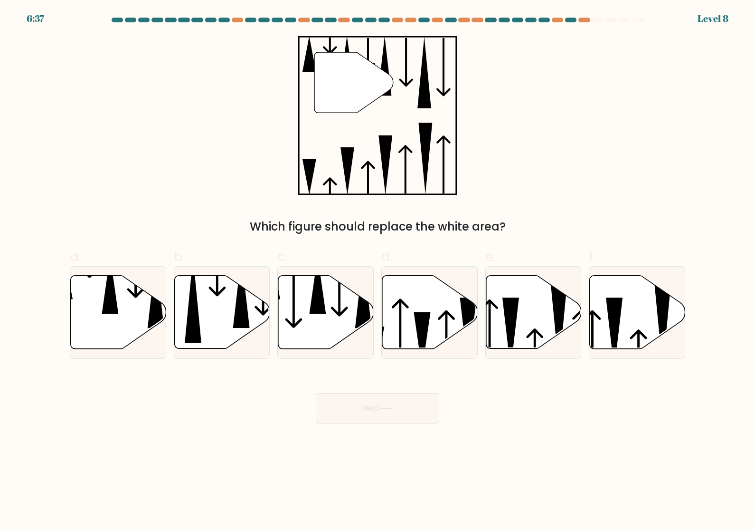
click at [111, 307] on icon at bounding box center [110, 284] width 17 height 57
click at [378, 271] on input "a." at bounding box center [378, 268] width 0 height 6
radio input "true"
click at [404, 423] on button "Next" at bounding box center [378, 408] width 124 height 30
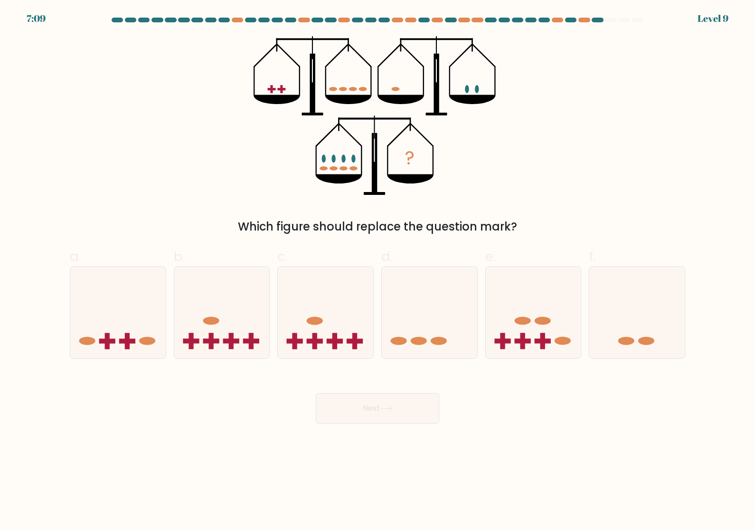
click at [114, 341] on icon at bounding box center [117, 312] width 95 height 79
click at [378, 271] on input "a." at bounding box center [378, 268] width 0 height 6
radio input "true"
click at [416, 415] on button "Next" at bounding box center [378, 408] width 124 height 30
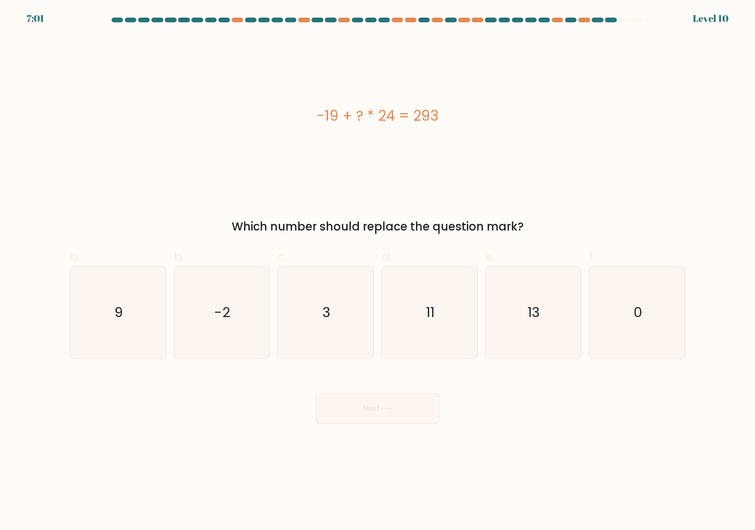
click at [449, 335] on icon "11" at bounding box center [430, 313] width 92 height 92
click at [378, 271] on input "d. 11" at bounding box center [378, 268] width 0 height 6
radio input "true"
click at [249, 325] on icon "-2" at bounding box center [222, 313] width 92 height 92
click at [378, 271] on input "b. -2" at bounding box center [378, 268] width 0 height 6
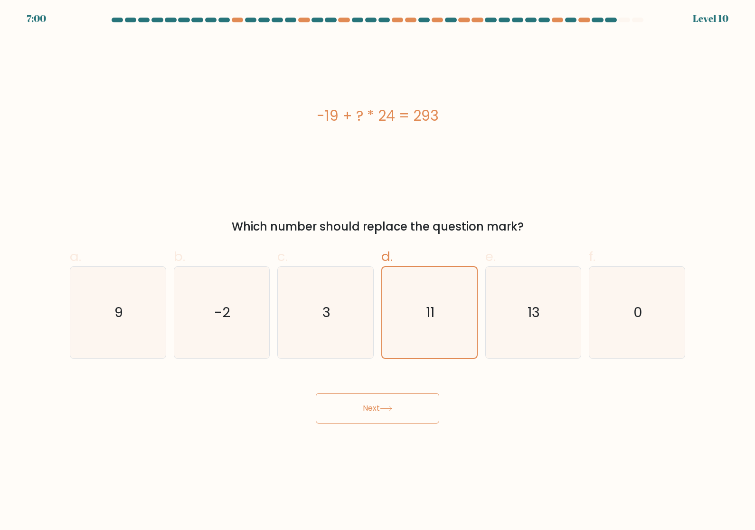
radio input "true"
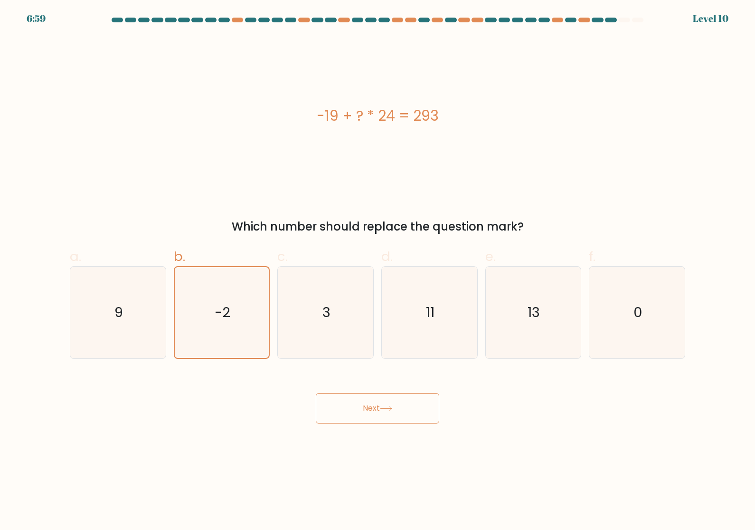
click at [419, 417] on button "Next" at bounding box center [378, 408] width 124 height 30
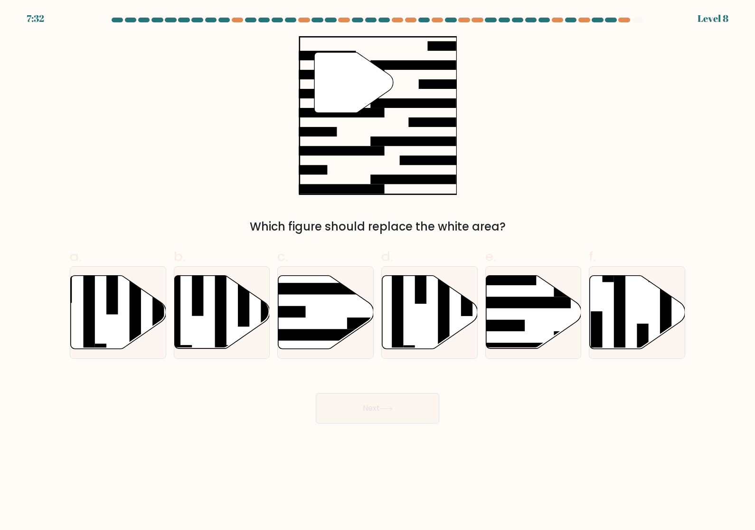
click at [544, 317] on icon at bounding box center [533, 312] width 95 height 73
click at [378, 271] on input "e." at bounding box center [378, 268] width 0 height 6
radio input "true"
click at [404, 413] on button "Next" at bounding box center [378, 408] width 124 height 30
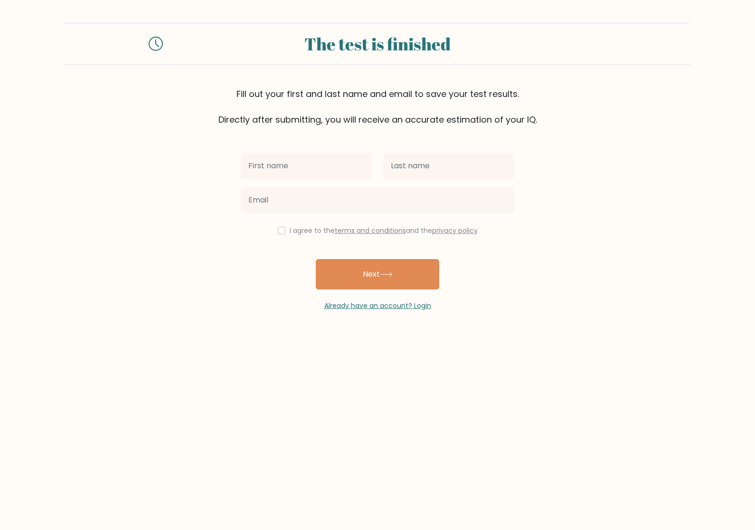
click at [329, 169] on input "text" at bounding box center [306, 165] width 131 height 27
type input "Ajay"
click at [487, 164] on input "text" at bounding box center [448, 165] width 131 height 27
type input "D"
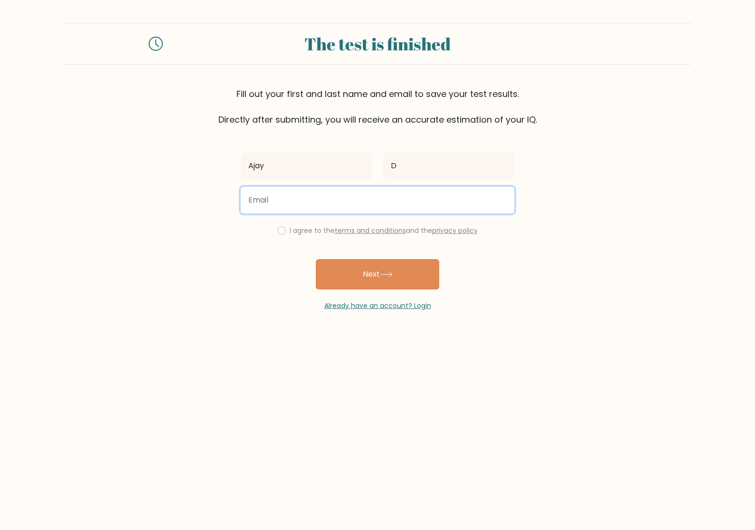
click at [468, 206] on input "email" at bounding box center [378, 200] width 274 height 27
type input "ajaypal97001@gmail.com"
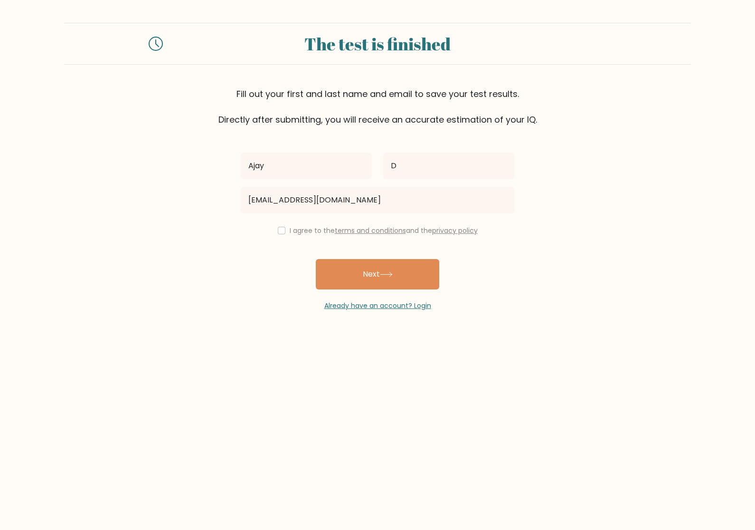
click at [279, 232] on input "checkbox" at bounding box center [282, 231] width 8 height 8
checkbox input "true"
click at [397, 283] on button "Next" at bounding box center [378, 274] width 124 height 30
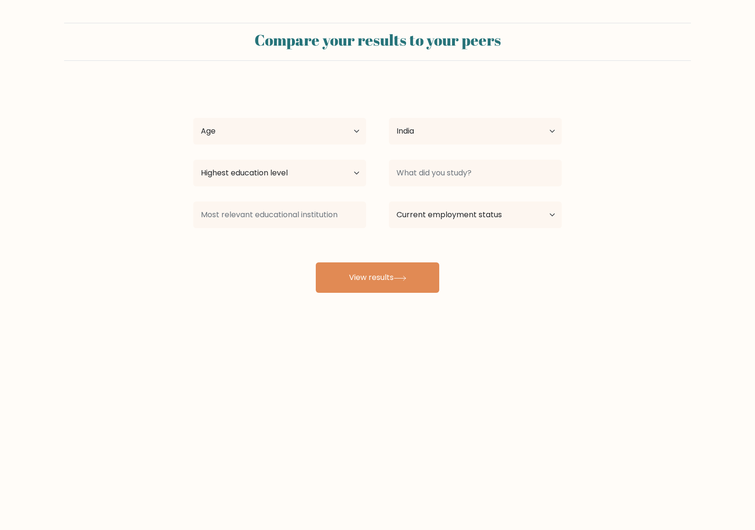
select select "IN"
click at [338, 137] on select "Age Under [DEMOGRAPHIC_DATA] [DEMOGRAPHIC_DATA] [DEMOGRAPHIC_DATA] [DEMOGRAPHIC…" at bounding box center [279, 131] width 173 height 27
select select "25_34"
click at [344, 176] on select "Highest education level No schooling Primary Lower Secondary Upper Secondary Oc…" at bounding box center [279, 173] width 173 height 27
select select "bachelors_degree"
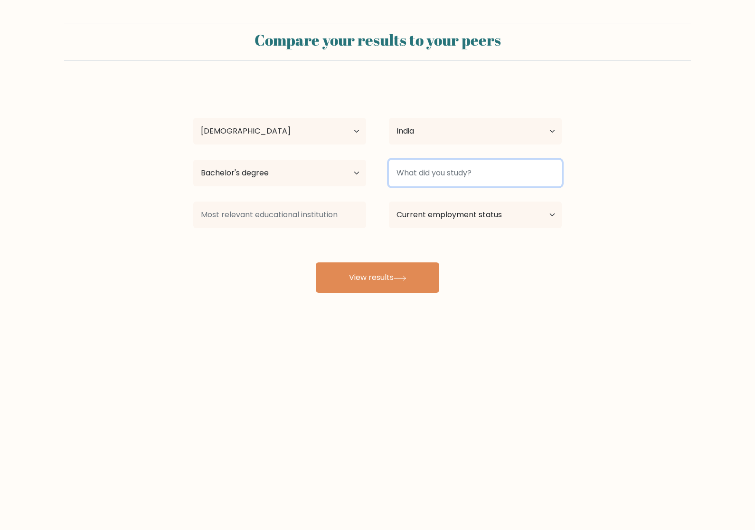
click at [540, 174] on input at bounding box center [475, 173] width 173 height 27
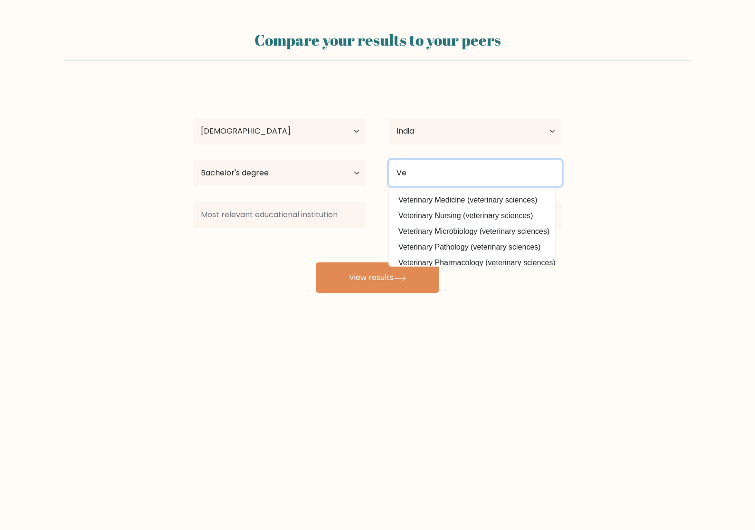
type input "V"
type input "Bachelors of veterinary science and animal husbandry"
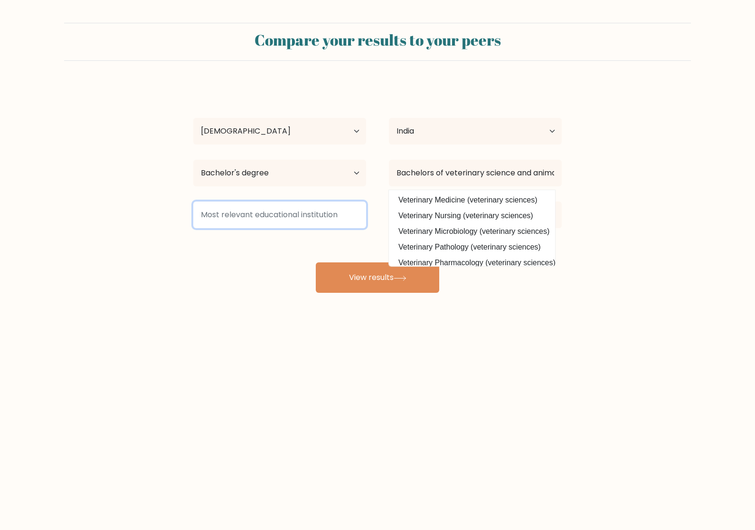
click at [236, 211] on input at bounding box center [279, 214] width 173 height 27
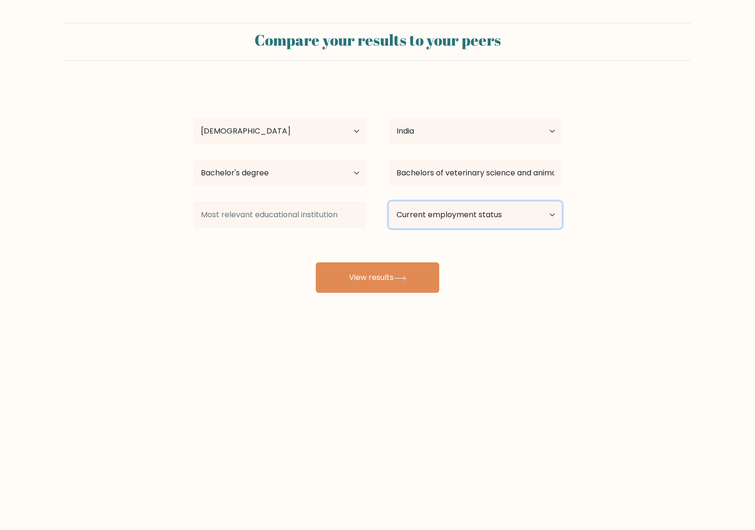
click at [530, 224] on select "Current employment status Employed Student Retired Other / prefer not to answer" at bounding box center [475, 214] width 173 height 27
select select "employed"
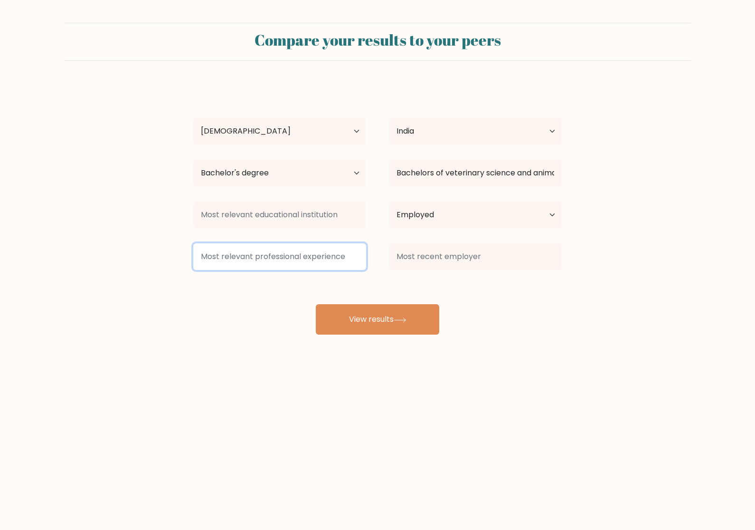
click at [212, 257] on input at bounding box center [279, 256] width 173 height 27
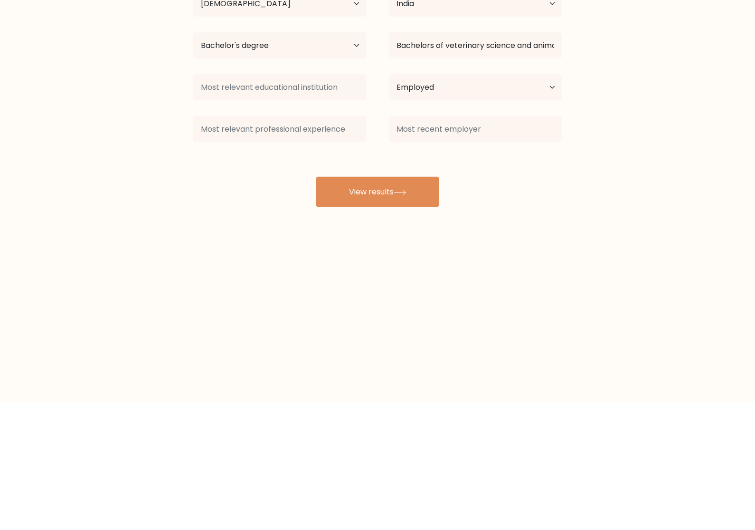
click at [562, 220] on div "Compare your results to your peers Ajay D Age Under [DEMOGRAPHIC_DATA] [DEMOGRA…" at bounding box center [377, 180] width 755 height 360
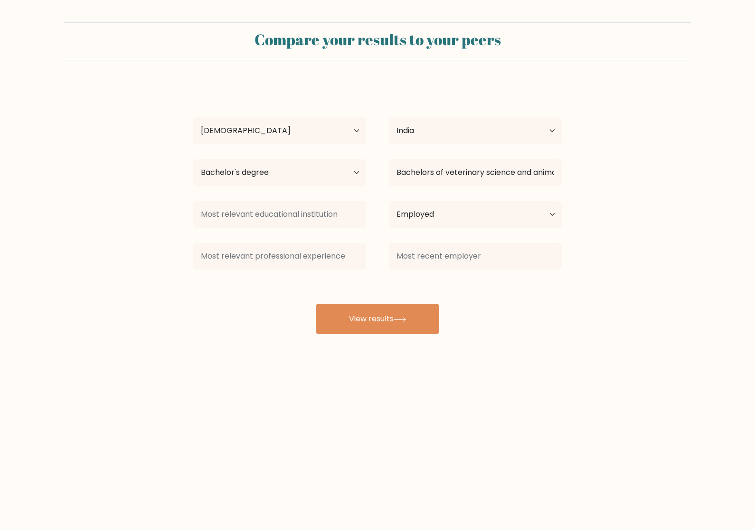
click at [413, 306] on button "View results" at bounding box center [378, 319] width 124 height 30
click at [674, 159] on form "Compare your results to your peers Ajay D Age Under 18 years old 18-24 years ol…" at bounding box center [377, 179] width 755 height 312
click at [219, 201] on input at bounding box center [279, 214] width 173 height 27
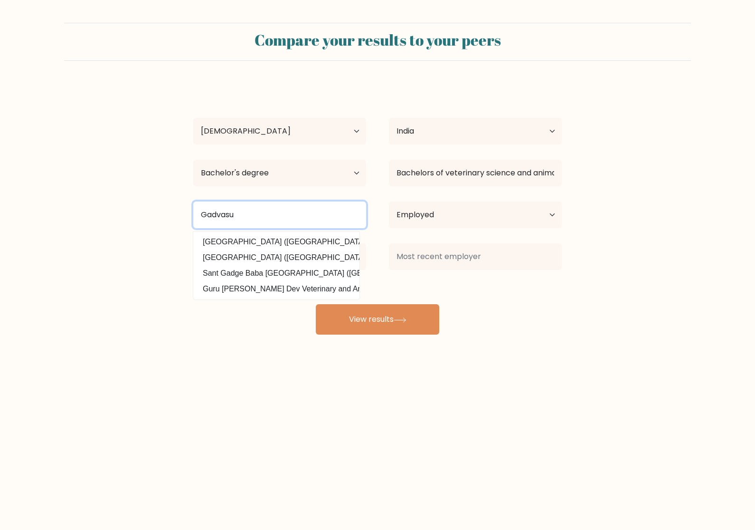
type input "Gadvasu"
click at [378, 305] on button "View results" at bounding box center [378, 319] width 124 height 30
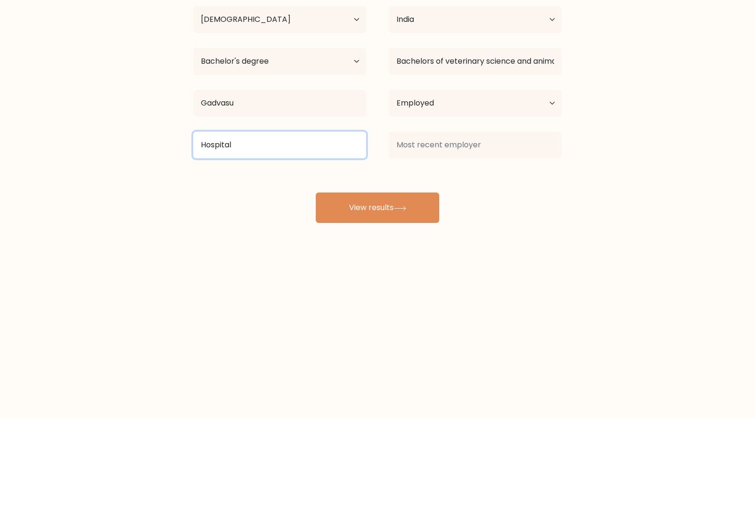
type input "Hospital"
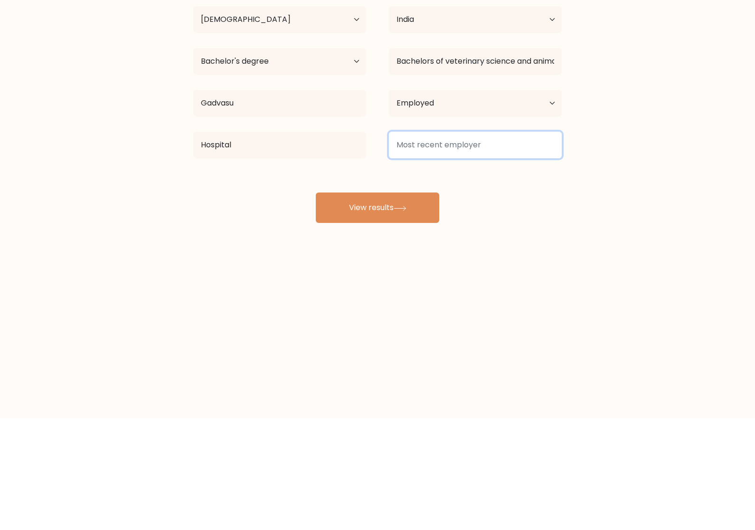
click at [532, 243] on input at bounding box center [475, 256] width 173 height 27
type input "Dr"
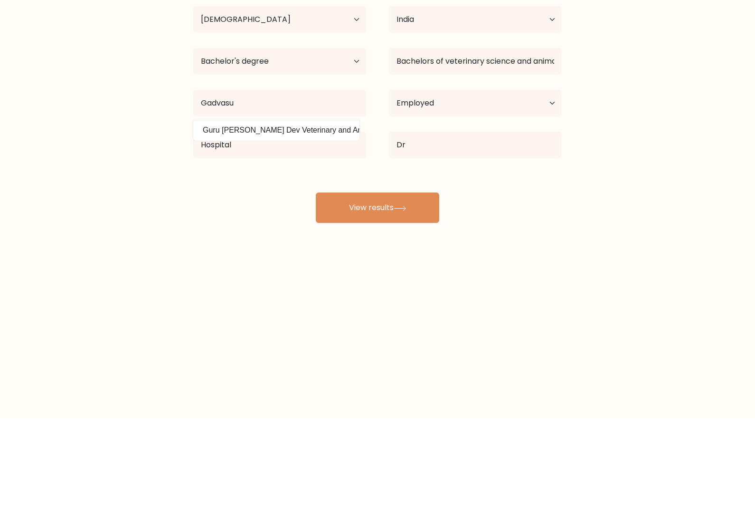
click at [419, 304] on button "View results" at bounding box center [378, 319] width 124 height 30
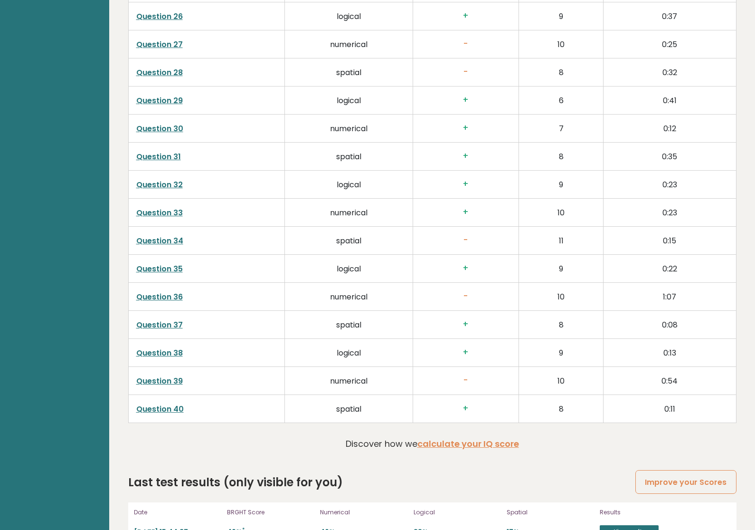
scroll to position [2232, 0]
click at [628, 525] on link "View results" at bounding box center [629, 531] width 59 height 12
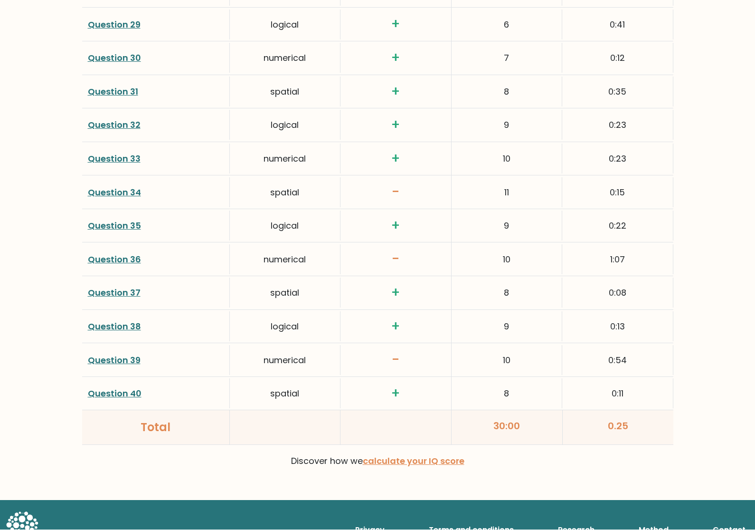
scroll to position [2323, 0]
